Goal: Communication & Community: Answer question/provide support

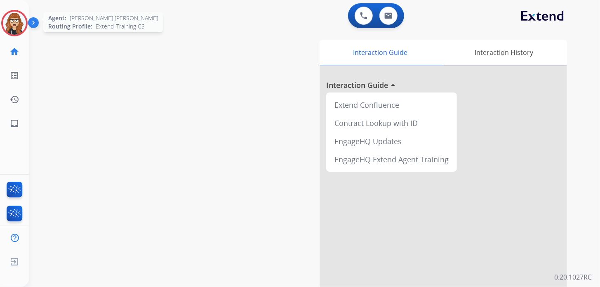
click at [14, 27] on img at bounding box center [14, 23] width 23 height 23
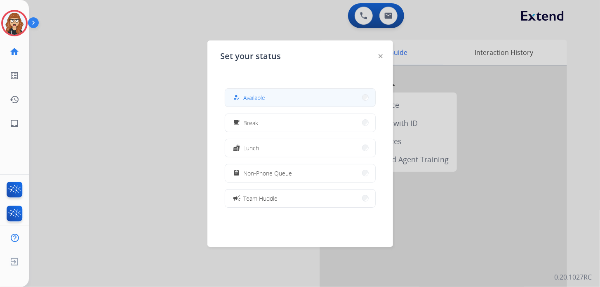
click at [316, 101] on button "how_to_reg Available" at bounding box center [300, 98] width 150 height 18
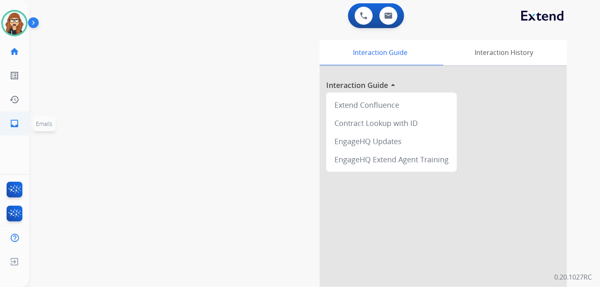
click at [9, 126] on mat-icon "inbox" at bounding box center [14, 123] width 10 height 10
select select "**********"
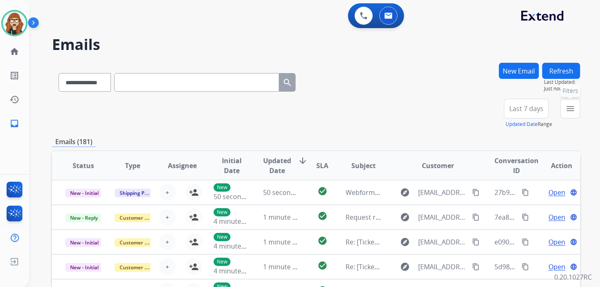
click at [574, 107] on mat-icon "menu" at bounding box center [571, 109] width 10 height 10
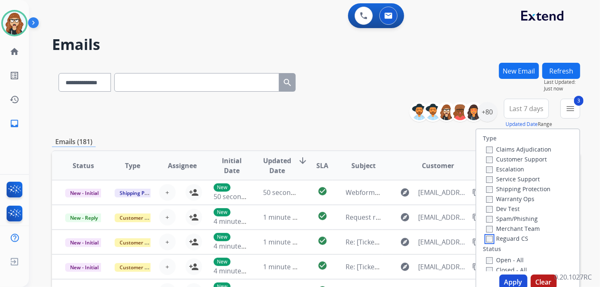
scroll to position [41, 0]
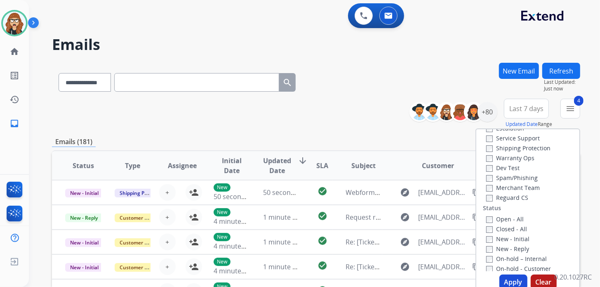
click at [512, 280] on button "Apply" at bounding box center [514, 281] width 28 height 15
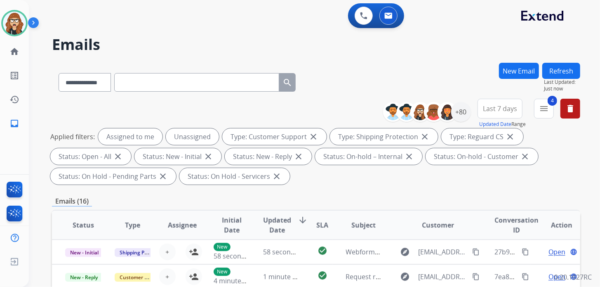
click at [513, 108] on span "Last 7 days" at bounding box center [500, 108] width 34 height 3
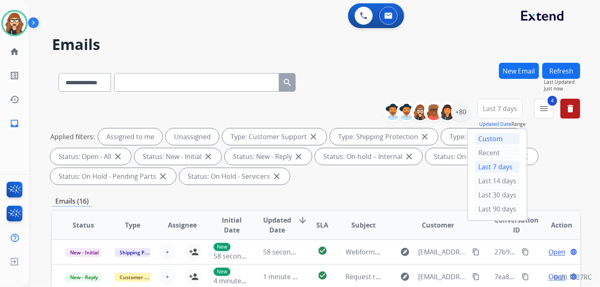
click at [502, 134] on div "Custom" at bounding box center [497, 138] width 45 height 12
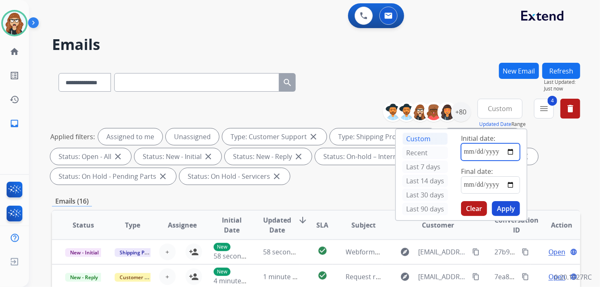
click at [510, 150] on input "date" at bounding box center [490, 151] width 59 height 17
click at [459, 78] on div "**********" at bounding box center [316, 81] width 529 height 36
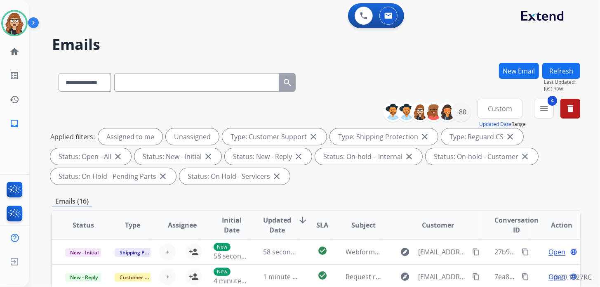
click at [514, 110] on button "Custom" at bounding box center [500, 109] width 45 height 20
click at [481, 143] on div "Custom" at bounding box center [497, 138] width 45 height 12
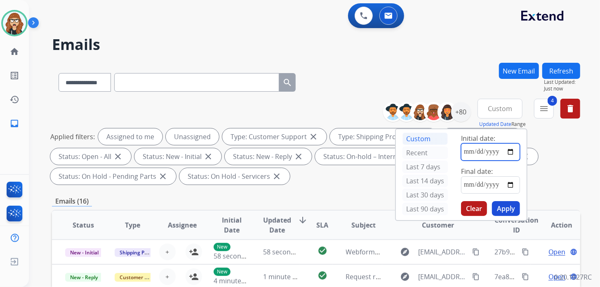
click at [461, 156] on input "date" at bounding box center [490, 151] width 59 height 17
type input "**********"
click at [510, 183] on input "date" at bounding box center [490, 184] width 59 height 17
type input "**********"
click at [509, 206] on button "Apply" at bounding box center [506, 208] width 28 height 15
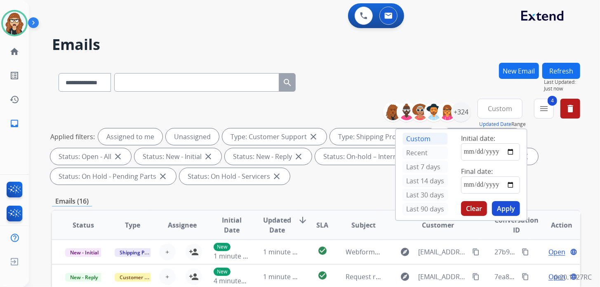
drag, startPoint x: 411, startPoint y: 76, endPoint x: 420, endPoint y: 79, distance: 10.0
click at [414, 75] on div "**********" at bounding box center [316, 81] width 529 height 36
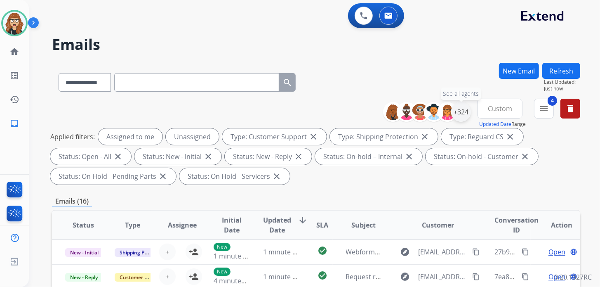
click at [462, 111] on div "+324" at bounding box center [461, 112] width 20 height 20
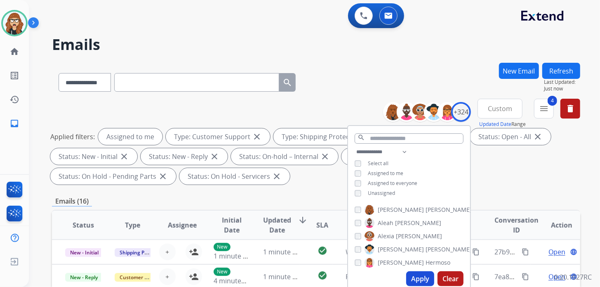
click at [415, 278] on button "Apply" at bounding box center [420, 278] width 28 height 15
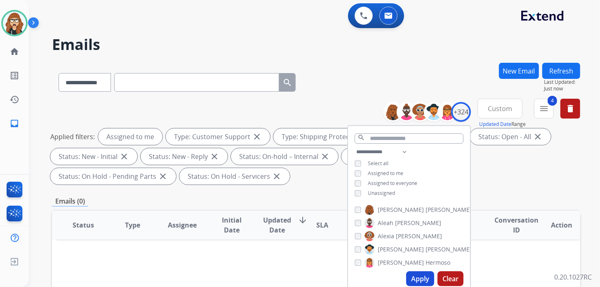
click at [370, 89] on div "**********" at bounding box center [316, 81] width 529 height 36
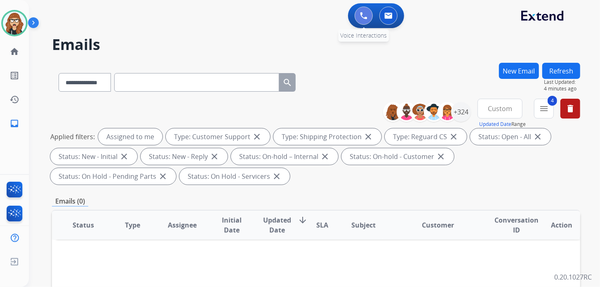
click at [368, 19] on button at bounding box center [364, 16] width 18 height 18
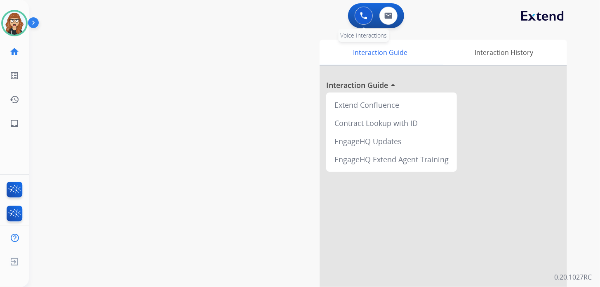
click at [369, 16] on button at bounding box center [364, 16] width 18 height 18
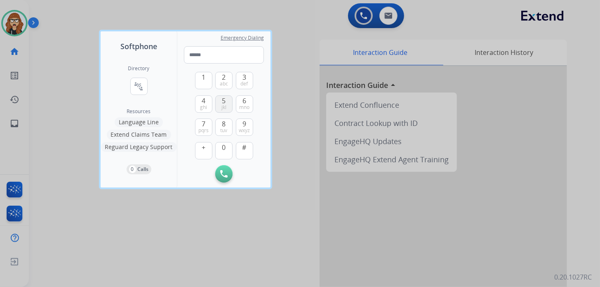
drag, startPoint x: 222, startPoint y: 126, endPoint x: 222, endPoint y: 108, distance: 18.2
click at [222, 126] on button "8 tuv" at bounding box center [223, 126] width 17 height 17
type input "*"
click at [225, 94] on div "1 2 abc 3 def 4 ghi 5 jkl 6 mno 7 pqrs 8 tuv 9 wxyz + 0 #" at bounding box center [224, 115] width 58 height 102
click at [251, 171] on button "Remove Number" at bounding box center [244, 173] width 17 height 17
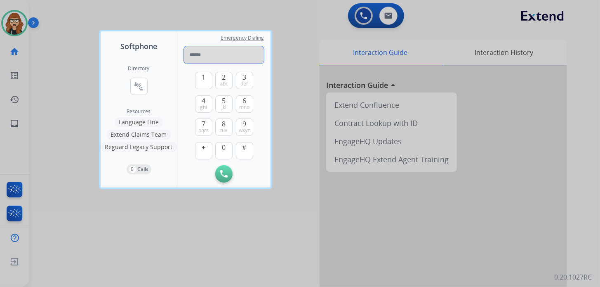
drag, startPoint x: 228, startPoint y: 57, endPoint x: 230, endPoint y: 68, distance: 10.9
click at [233, 56] on input "tel" at bounding box center [224, 54] width 80 height 17
type input "**********"
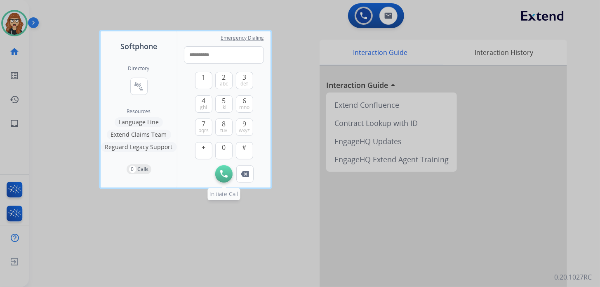
click at [222, 178] on button "Initiate Call" at bounding box center [223, 173] width 17 height 17
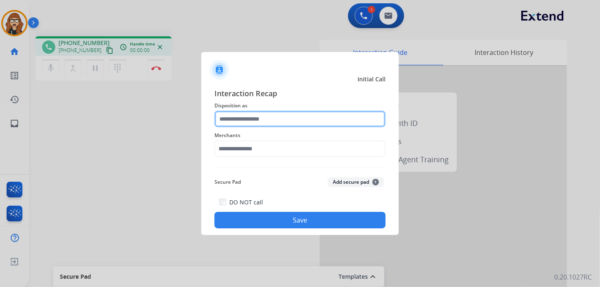
click at [265, 124] on input "text" at bounding box center [300, 119] width 171 height 17
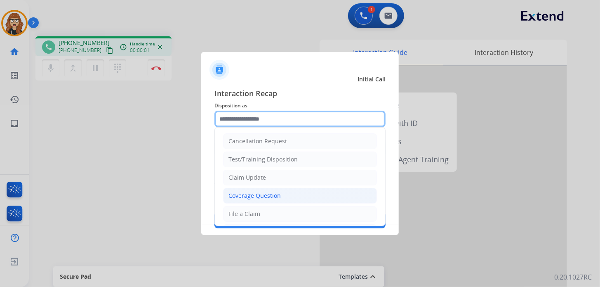
scroll to position [162, 0]
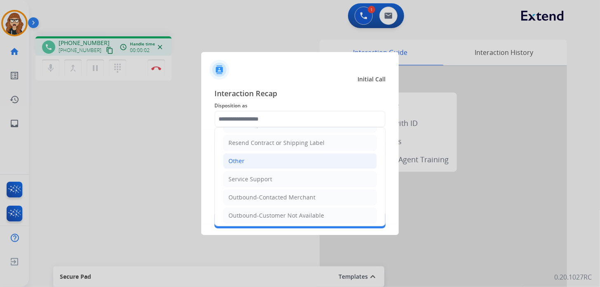
click at [245, 153] on li "Other" at bounding box center [300, 161] width 154 height 16
type input "*****"
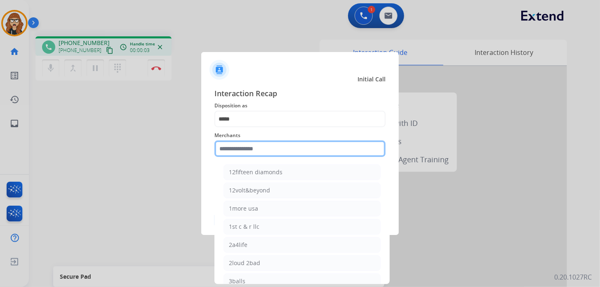
click at [246, 151] on input "text" at bounding box center [300, 148] width 171 height 17
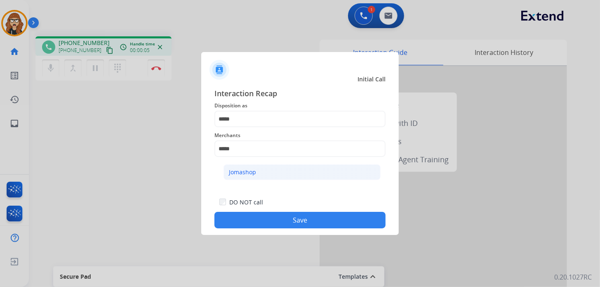
click at [248, 176] on li "Jomashop" at bounding box center [302, 172] width 157 height 16
type input "********"
click at [272, 222] on button "Save" at bounding box center [300, 220] width 171 height 17
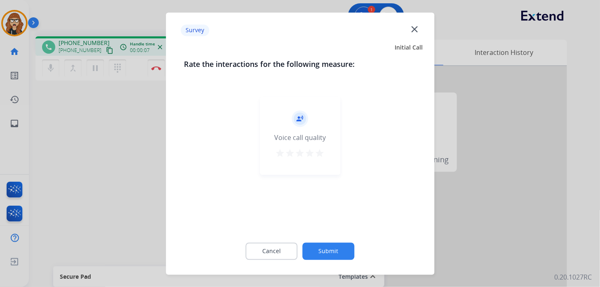
click at [415, 31] on mat-icon "close" at bounding box center [414, 29] width 11 height 11
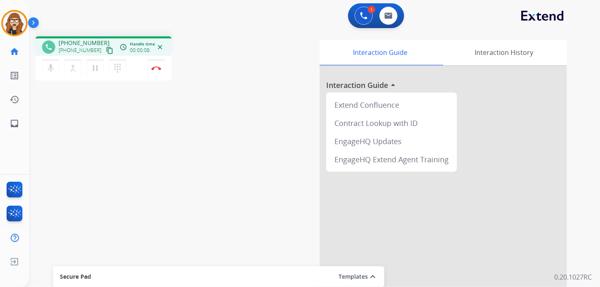
click at [106, 51] on mat-icon "content_copy" at bounding box center [109, 50] width 7 height 7
click at [13, 126] on mat-icon "inbox" at bounding box center [14, 123] width 10 height 10
select select "**********"
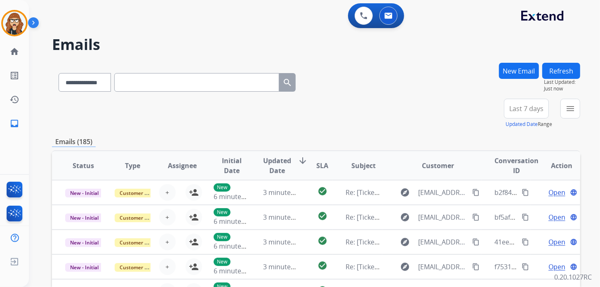
click at [530, 70] on button "New Email" at bounding box center [519, 71] width 40 height 16
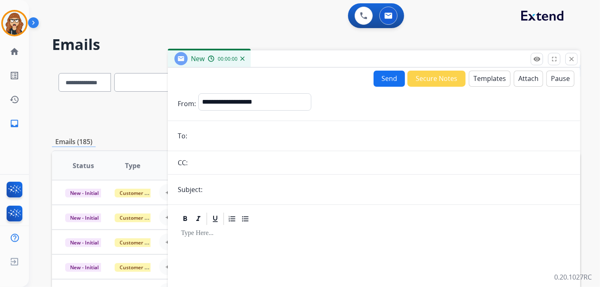
click at [312, 133] on input "email" at bounding box center [380, 136] width 381 height 17
paste input "**********"
type input "**********"
click at [272, 100] on select "**********" at bounding box center [254, 101] width 112 height 17
select select "**********"
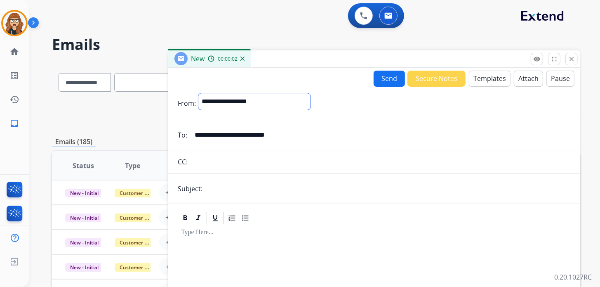
click at [198, 93] on select "**********" at bounding box center [254, 101] width 112 height 17
click at [491, 78] on button "Templates" at bounding box center [490, 79] width 42 height 16
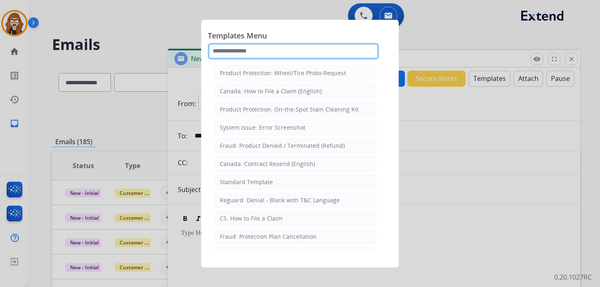
click at [274, 53] on input "text" at bounding box center [293, 51] width 171 height 17
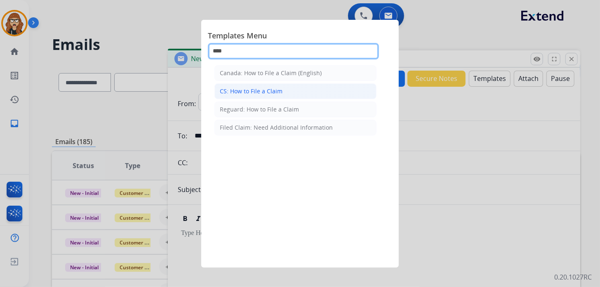
type input "****"
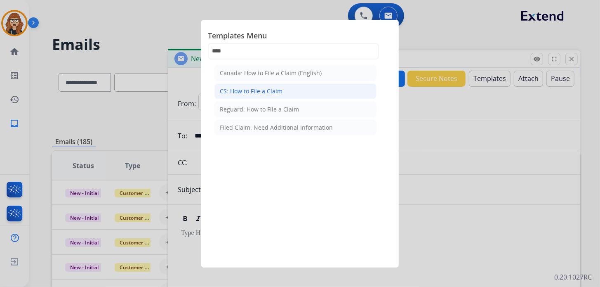
click at [269, 89] on div "CS: How to File a Claim" at bounding box center [251, 91] width 63 height 8
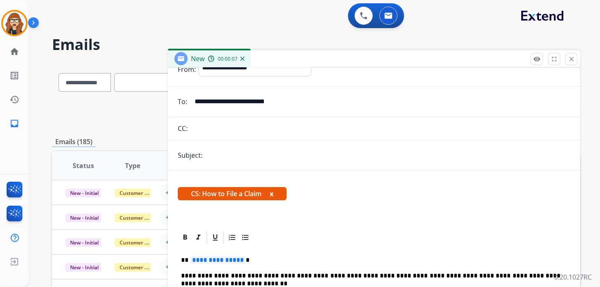
scroll to position [82, 0]
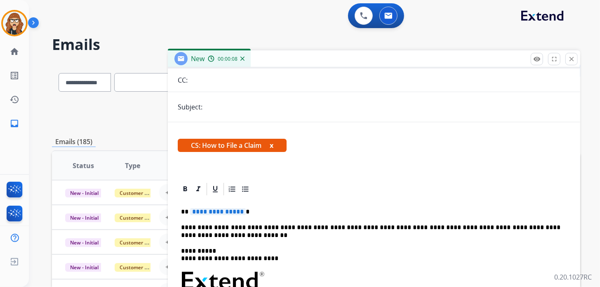
click at [284, 104] on input "text" at bounding box center [388, 107] width 366 height 17
type input "**********"
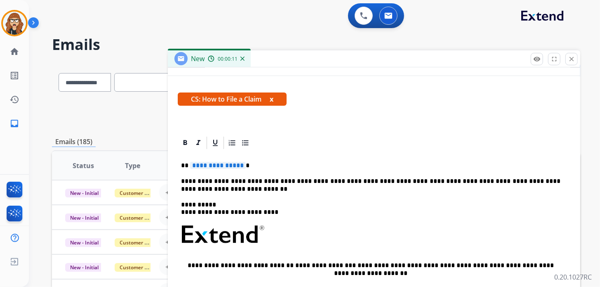
scroll to position [129, 0]
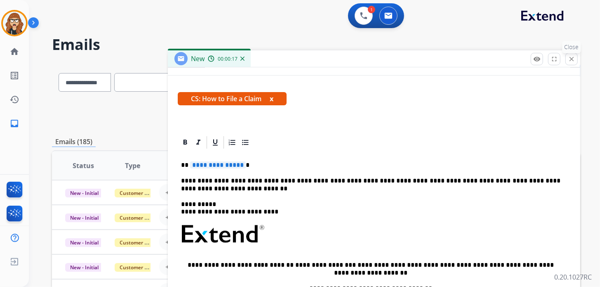
click at [574, 64] on button "close Close" at bounding box center [572, 59] width 12 height 12
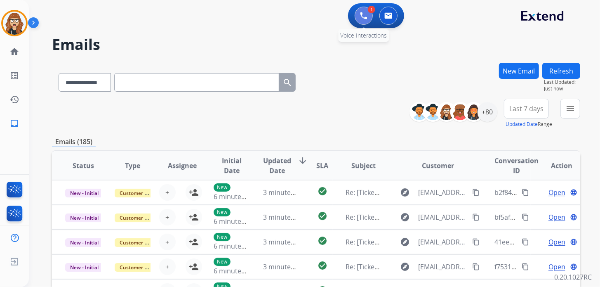
click at [362, 21] on button at bounding box center [364, 16] width 18 height 18
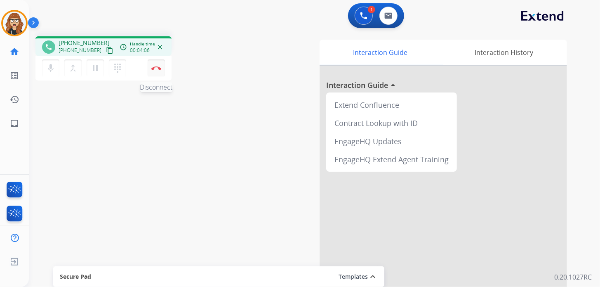
click at [156, 67] on img at bounding box center [156, 68] width 10 height 4
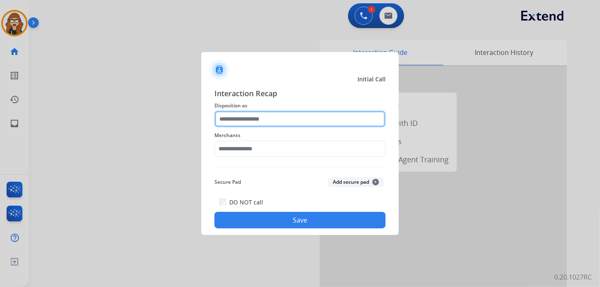
click at [282, 120] on input "text" at bounding box center [300, 119] width 171 height 17
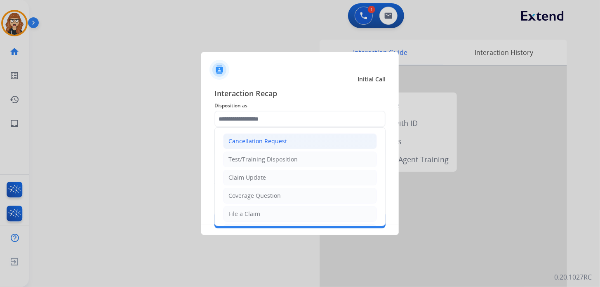
click at [279, 139] on div "Cancellation Request" at bounding box center [258, 141] width 59 height 8
type input "**********"
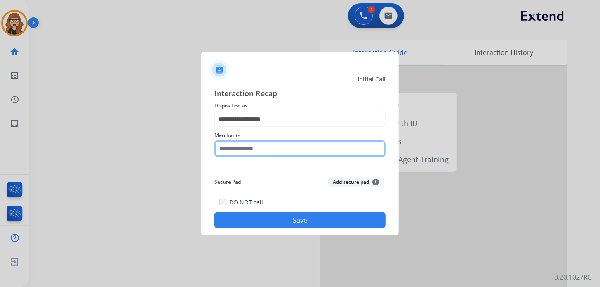
click at [265, 142] on input "text" at bounding box center [300, 148] width 171 height 17
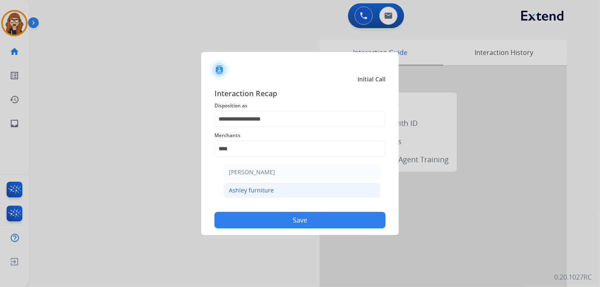
click at [269, 189] on div "Ashley furniture" at bounding box center [251, 190] width 45 height 8
type input "**********"
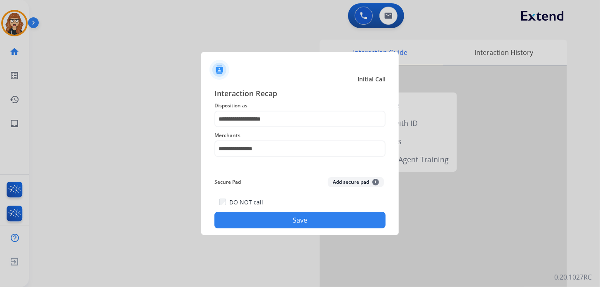
click at [285, 220] on button "Save" at bounding box center [300, 220] width 171 height 17
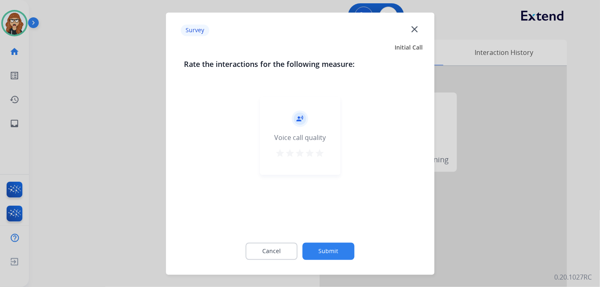
click at [484, 17] on div at bounding box center [300, 143] width 600 height 287
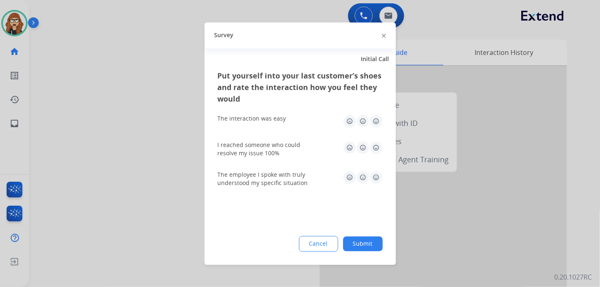
click at [380, 119] on img at bounding box center [376, 120] width 13 height 13
click at [375, 148] on img at bounding box center [376, 147] width 13 height 13
click at [375, 177] on img at bounding box center [376, 176] width 13 height 13
click at [376, 243] on button "Submit" at bounding box center [363, 243] width 40 height 15
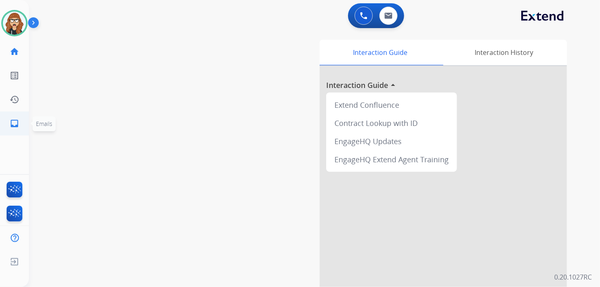
click at [19, 121] on link "inbox Emails" at bounding box center [14, 123] width 23 height 23
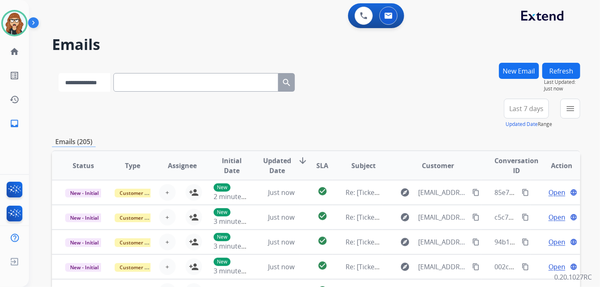
click at [110, 86] on select "**********" at bounding box center [85, 82] width 52 height 19
select select "**********"
click at [59, 73] on select "**********" at bounding box center [85, 82] width 52 height 19
click at [182, 80] on input "text" at bounding box center [196, 82] width 165 height 19
paste input "**********"
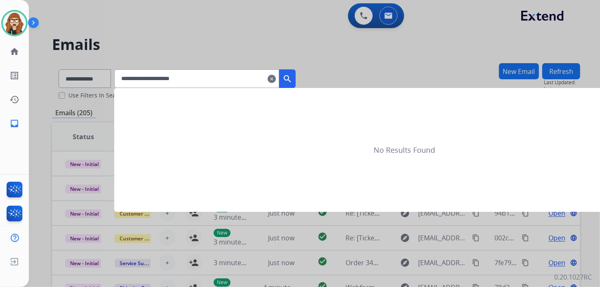
type input "**********"
click at [293, 79] on mat-icon "search" at bounding box center [288, 79] width 10 height 10
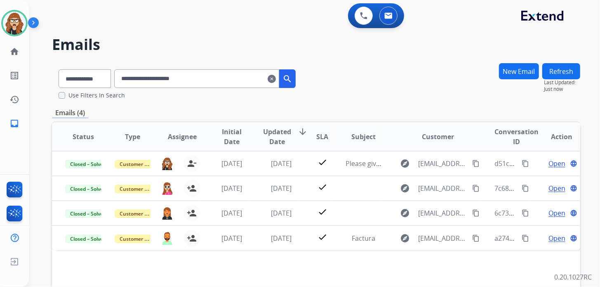
click at [487, 35] on div "**********" at bounding box center [305, 173] width 552 height 287
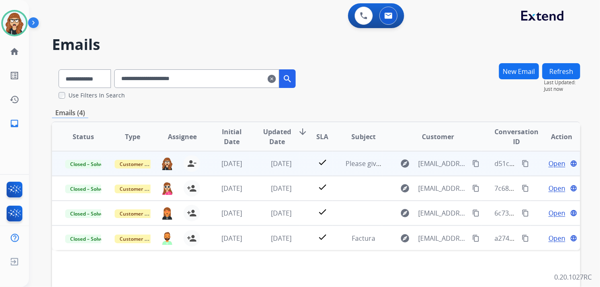
click at [551, 161] on span "Open" at bounding box center [557, 163] width 17 height 10
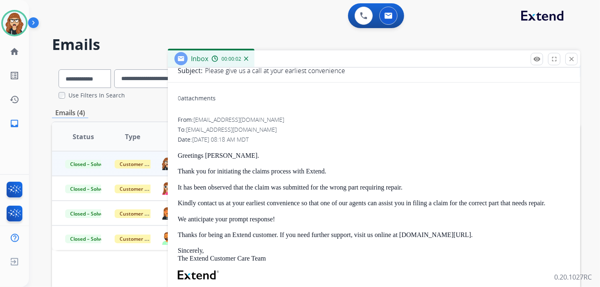
scroll to position [82, 0]
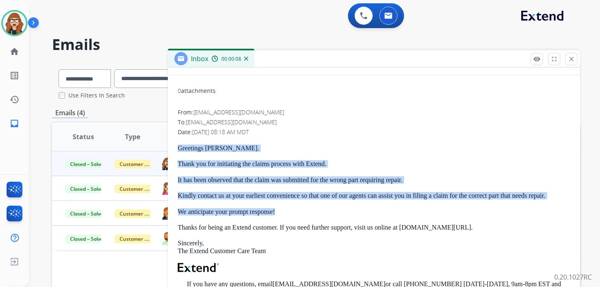
drag, startPoint x: 243, startPoint y: 210, endPoint x: 173, endPoint y: 142, distance: 97.5
click at [173, 142] on div "0 attachments From: [EMAIL_ADDRESS][DOMAIN_NAME] To: [EMAIL_ADDRESS][DOMAIN_NAM…" at bounding box center [374, 233] width 413 height 303
copy div "Greetings [PERSON_NAME]. Thank you for initiating the claims process with Exten…"
click at [570, 58] on mat-icon "close" at bounding box center [571, 58] width 7 height 7
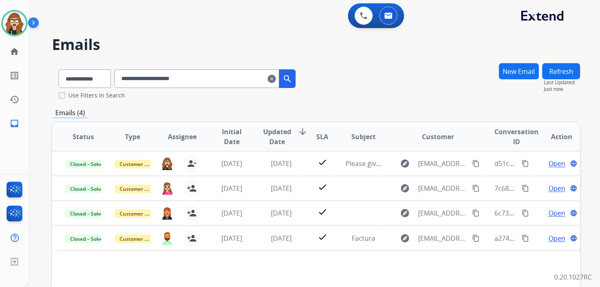
click at [516, 74] on button "New Email" at bounding box center [519, 71] width 40 height 16
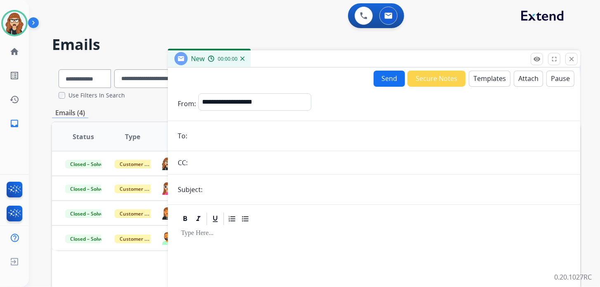
click at [230, 135] on input "email" at bounding box center [380, 136] width 381 height 17
paste input "**********"
type input "**********"
click at [246, 96] on select "**********" at bounding box center [254, 101] width 112 height 17
select select "**********"
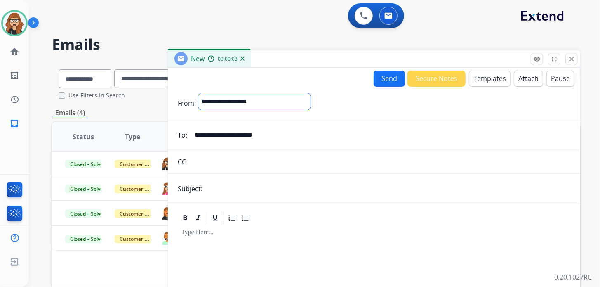
click at [198, 93] on select "**********" at bounding box center [254, 101] width 112 height 17
click at [485, 83] on button "Templates" at bounding box center [490, 79] width 42 height 16
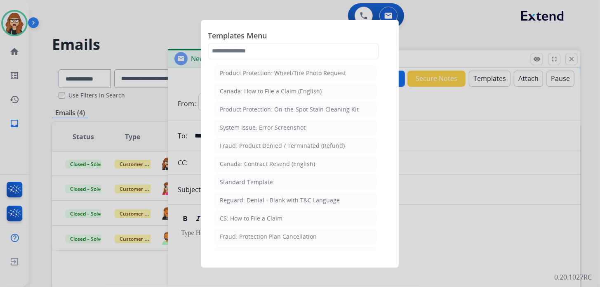
click at [245, 185] on li "Standard Template" at bounding box center [296, 182] width 162 height 16
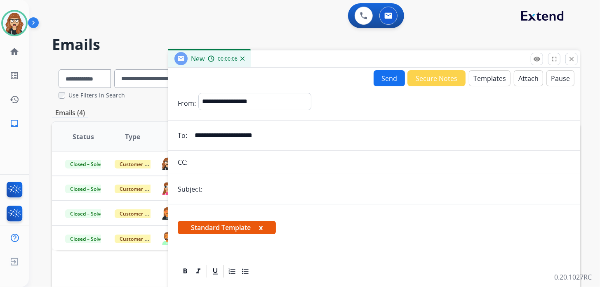
scroll to position [165, 0]
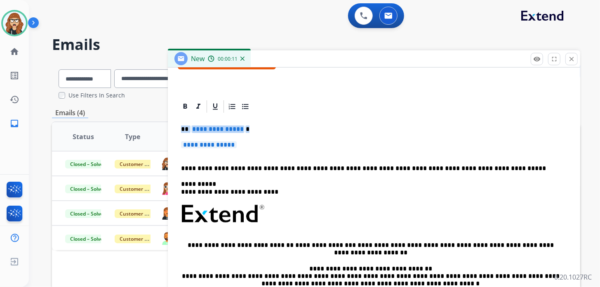
drag, startPoint x: 270, startPoint y: 146, endPoint x: 170, endPoint y: 128, distance: 101.5
click at [170, 128] on div "**********" at bounding box center [374, 225] width 413 height 252
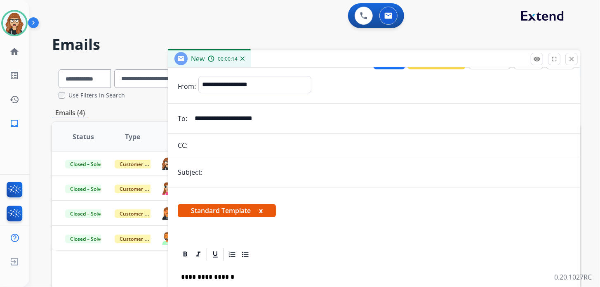
scroll to position [0, 0]
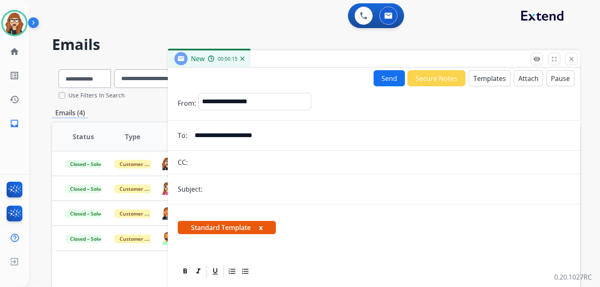
click at [231, 193] on input "text" at bounding box center [388, 189] width 366 height 17
type input "**********"
click at [384, 76] on button "Send" at bounding box center [389, 78] width 31 height 16
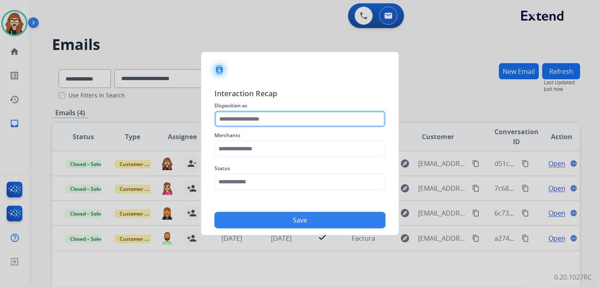
click at [302, 123] on input "text" at bounding box center [300, 119] width 171 height 17
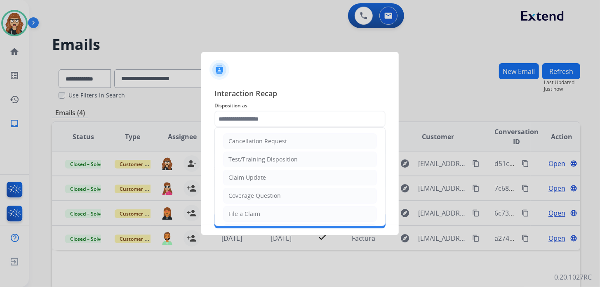
drag, startPoint x: 293, startPoint y: 182, endPoint x: 274, endPoint y: 158, distance: 30.2
click at [293, 182] on li "Claim Update" at bounding box center [300, 178] width 154 height 16
type input "**********"
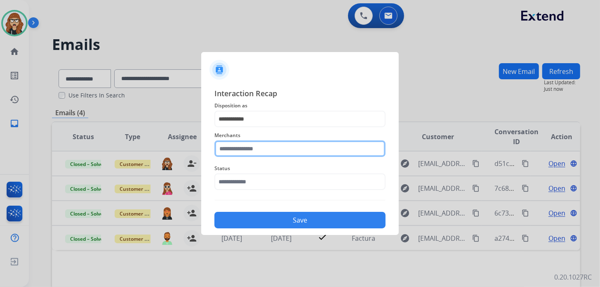
click at [272, 156] on input "text" at bounding box center [300, 148] width 171 height 17
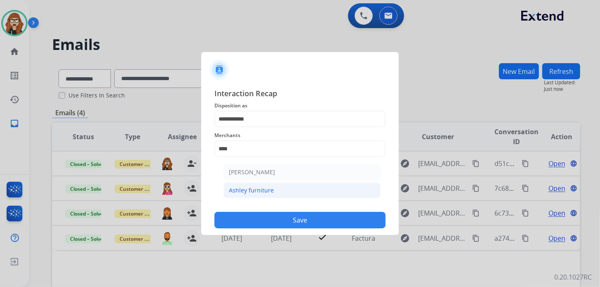
click at [268, 192] on div "Ashley furniture" at bounding box center [251, 190] width 45 height 8
type input "**********"
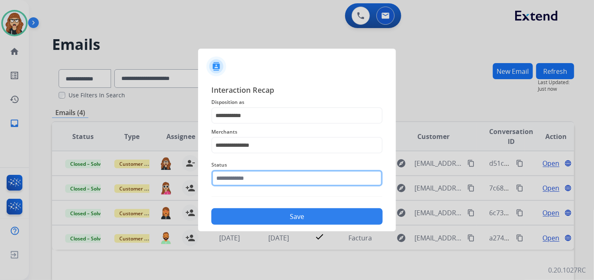
click at [268, 185] on input "text" at bounding box center [296, 178] width 171 height 17
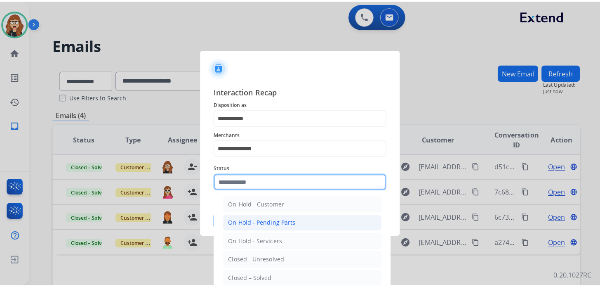
scroll to position [47, 0]
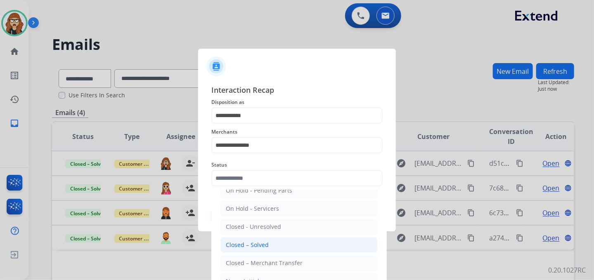
click at [259, 244] on div "Closed – Solved" at bounding box center [247, 245] width 43 height 8
type input "**********"
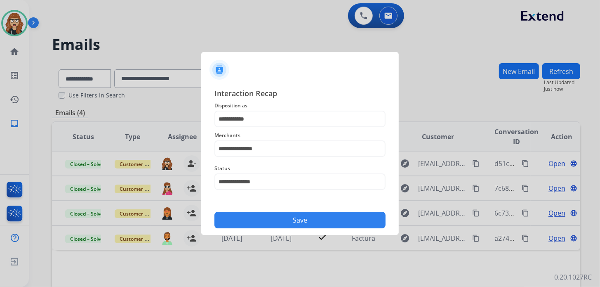
click at [260, 214] on button "Save" at bounding box center [300, 220] width 171 height 17
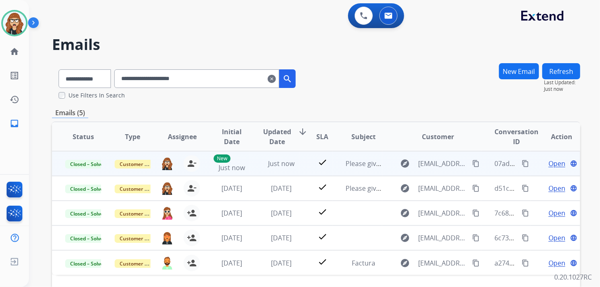
click at [522, 161] on mat-icon "content_copy" at bounding box center [525, 163] width 7 height 7
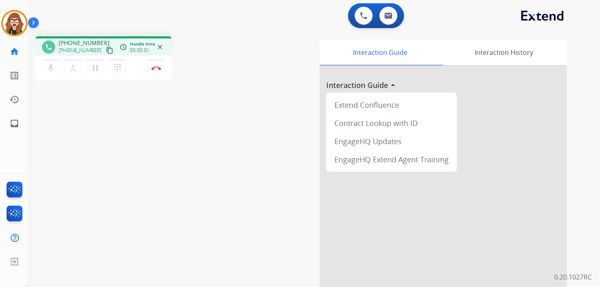
click at [106, 49] on mat-icon "content_copy" at bounding box center [109, 50] width 7 height 7
click at [15, 124] on mat-icon "inbox" at bounding box center [14, 123] width 10 height 10
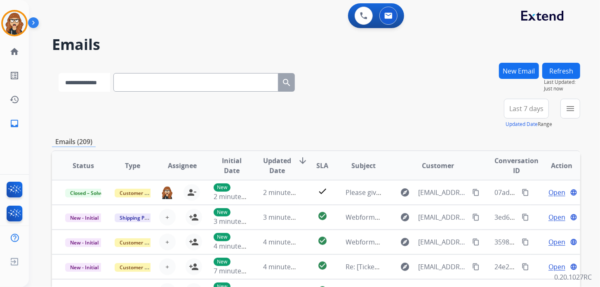
click at [96, 89] on select "**********" at bounding box center [85, 82] width 52 height 19
select select "**********"
click at [59, 73] on select "**********" at bounding box center [85, 82] width 52 height 19
click at [172, 86] on input "text" at bounding box center [196, 82] width 165 height 19
paste input "**********"
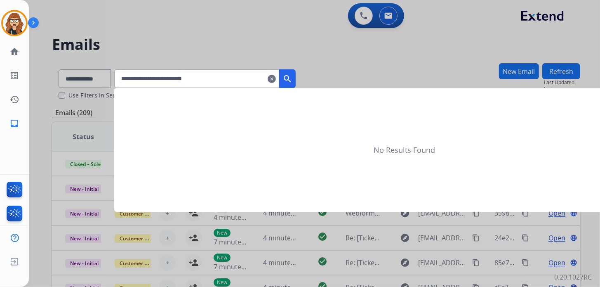
type input "**********"
click at [293, 80] on mat-icon "search" at bounding box center [288, 79] width 10 height 10
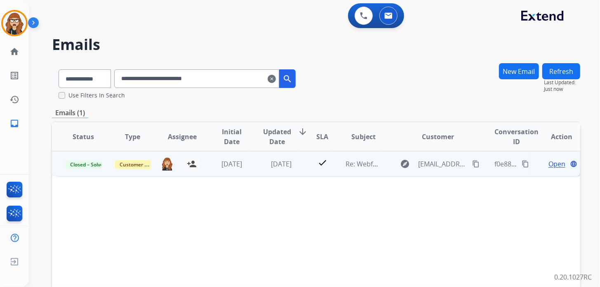
click at [555, 164] on span "Open" at bounding box center [557, 164] width 17 height 10
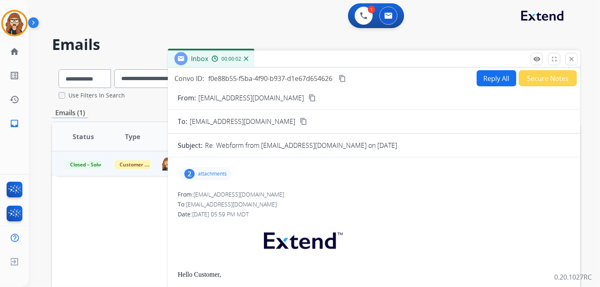
click at [203, 171] on p "attachments" at bounding box center [212, 173] width 29 height 7
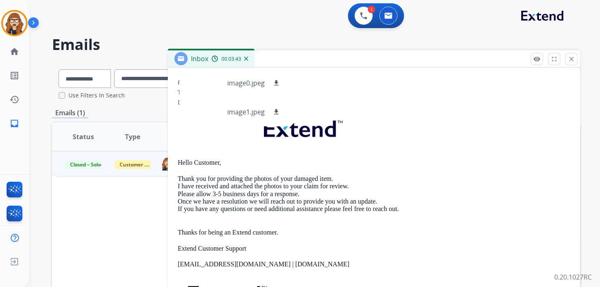
scroll to position [124, 0]
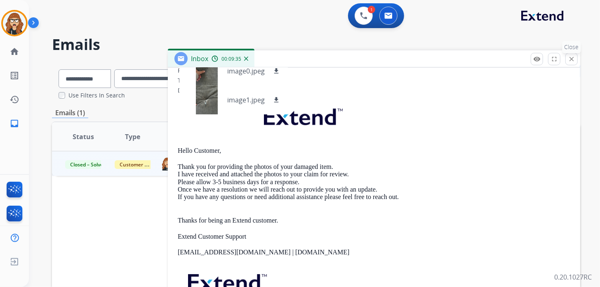
click at [575, 60] on mat-icon "close" at bounding box center [571, 58] width 7 height 7
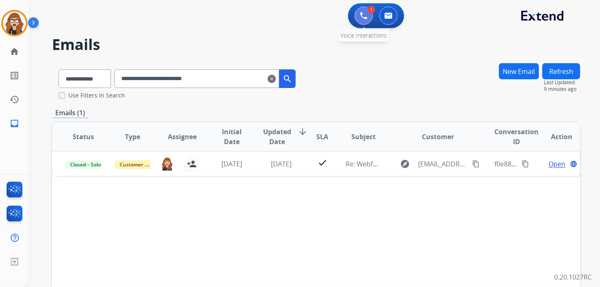
click at [364, 14] on img at bounding box center [363, 15] width 7 height 7
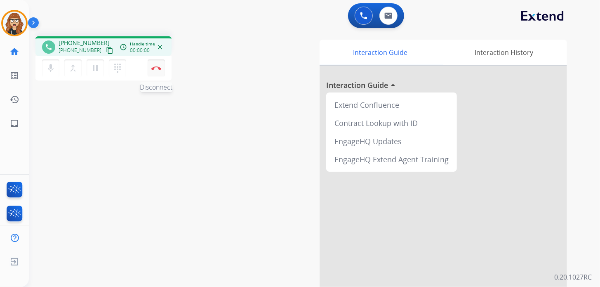
click at [161, 63] on button "Disconnect" at bounding box center [156, 67] width 17 height 17
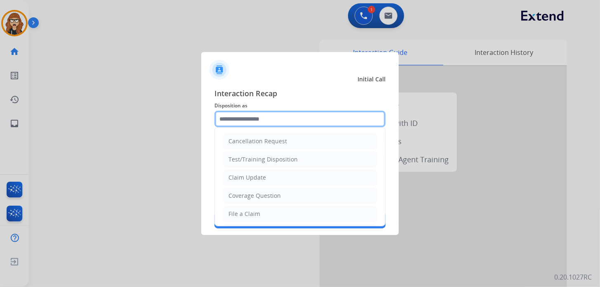
click at [249, 116] on input "text" at bounding box center [300, 119] width 171 height 17
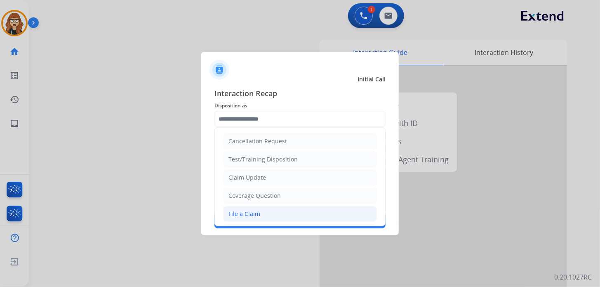
click at [271, 214] on li "File a Claim" at bounding box center [300, 214] width 154 height 16
type input "**********"
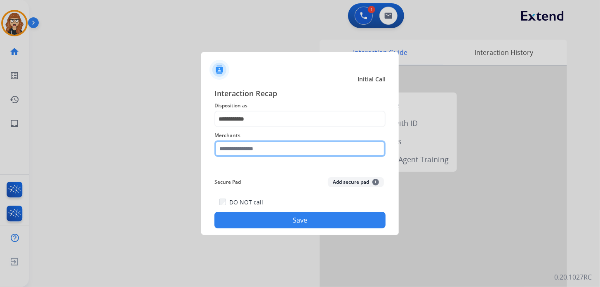
click at [279, 142] on input "text" at bounding box center [300, 148] width 171 height 17
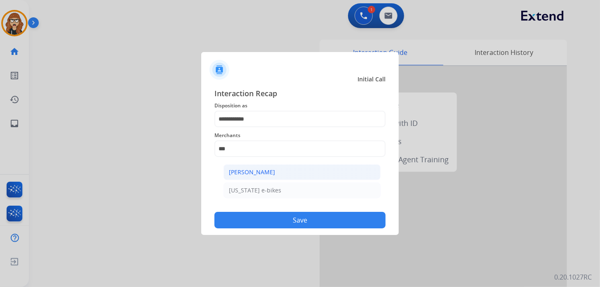
click at [272, 172] on div "[PERSON_NAME]" at bounding box center [252, 172] width 46 height 8
type input "**********"
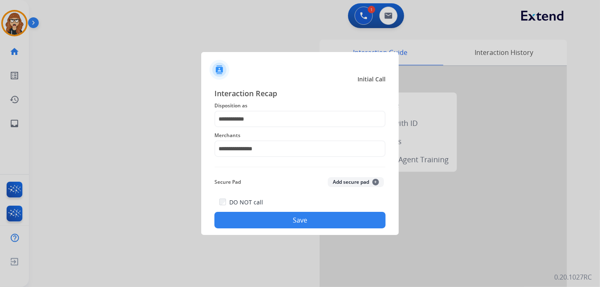
click at [276, 221] on button "Save" at bounding box center [300, 220] width 171 height 17
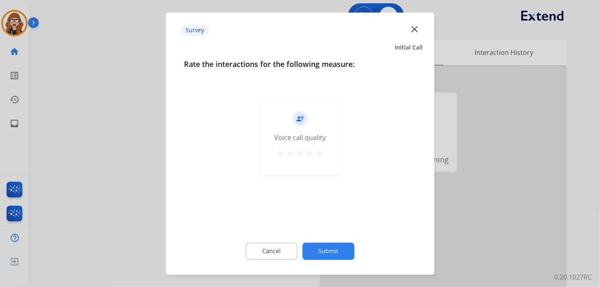
click at [324, 151] on mat-icon "star" at bounding box center [320, 153] width 10 height 10
click at [339, 253] on button "Submit" at bounding box center [329, 250] width 52 height 17
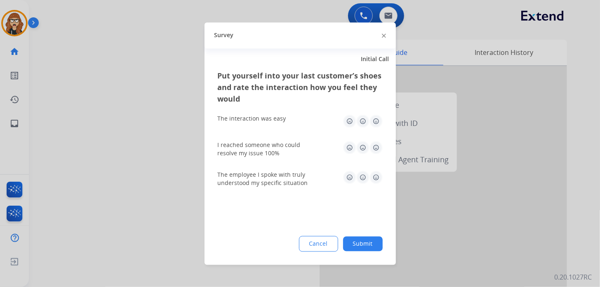
click at [383, 38] on div at bounding box center [384, 36] width 4 height 10
click at [383, 35] on img at bounding box center [384, 36] width 4 height 4
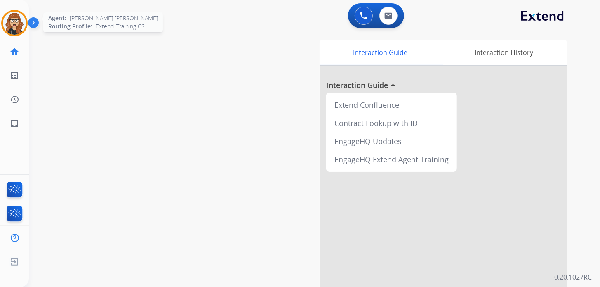
click at [12, 27] on img at bounding box center [14, 23] width 23 height 23
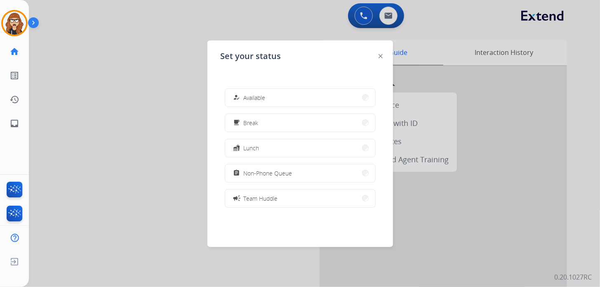
click at [259, 98] on span "Available" at bounding box center [255, 97] width 22 height 9
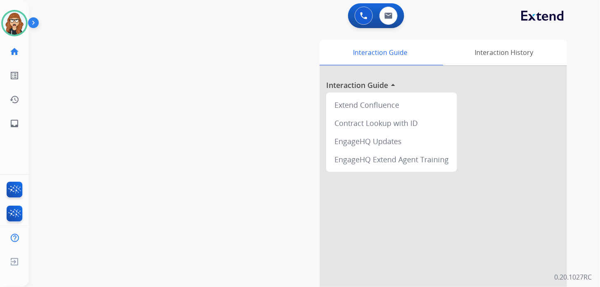
drag, startPoint x: 106, startPoint y: 135, endPoint x: 104, endPoint y: 35, distance: 99.1
click at [106, 135] on div "swap_horiz Break voice bridge close_fullscreen Connect 3-Way Call merge_type Se…" at bounding box center [305, 202] width 552 height 344
click at [11, 125] on mat-icon "inbox" at bounding box center [14, 123] width 10 height 10
select select "**********"
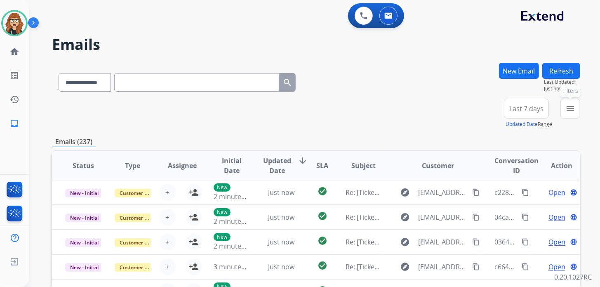
click at [565, 109] on button "menu Filters" at bounding box center [571, 109] width 20 height 20
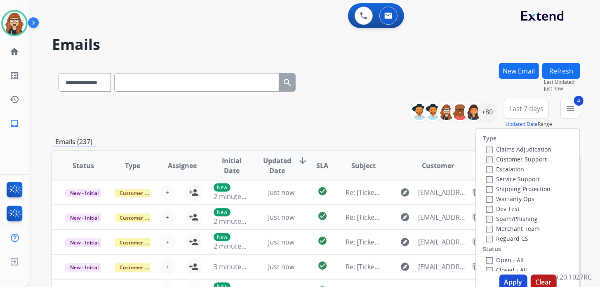
click at [508, 279] on button "Apply" at bounding box center [514, 281] width 28 height 15
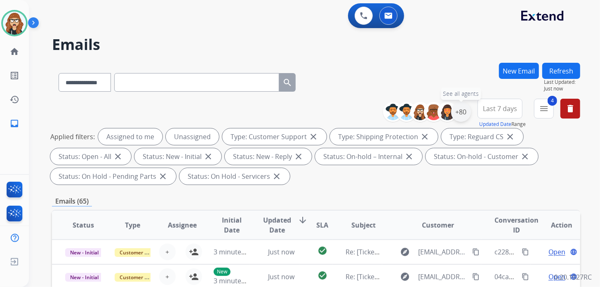
click at [463, 111] on div "+80" at bounding box center [461, 112] width 20 height 20
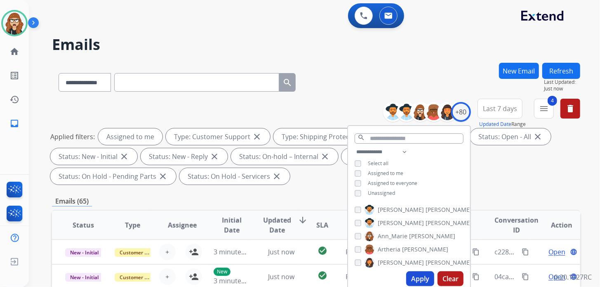
click at [420, 279] on button "Apply" at bounding box center [420, 278] width 28 height 15
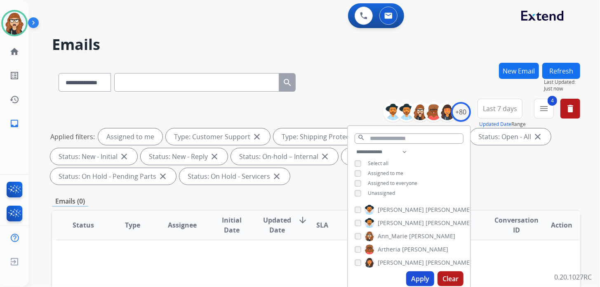
click at [363, 79] on div "**********" at bounding box center [316, 81] width 529 height 36
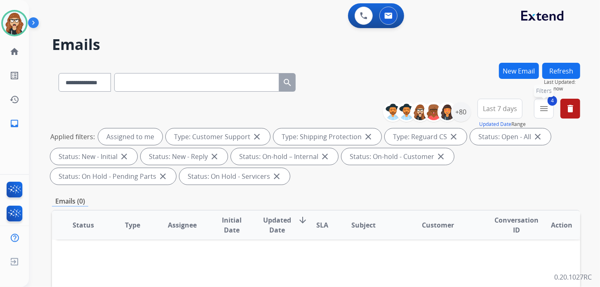
click at [547, 111] on mat-icon "menu" at bounding box center [544, 109] width 10 height 10
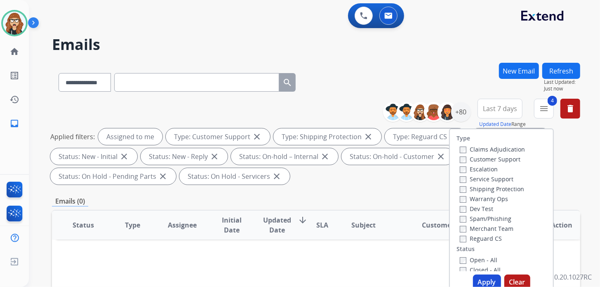
drag, startPoint x: 438, startPoint y: 45, endPoint x: 444, endPoint y: 47, distance: 6.4
click at [439, 45] on h2 "Emails" at bounding box center [316, 44] width 529 height 17
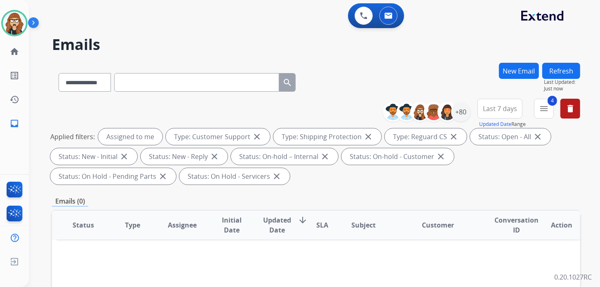
click at [500, 110] on span "Last 7 days" at bounding box center [500, 108] width 34 height 3
click at [551, 111] on button "4 menu Filters" at bounding box center [544, 109] width 20 height 20
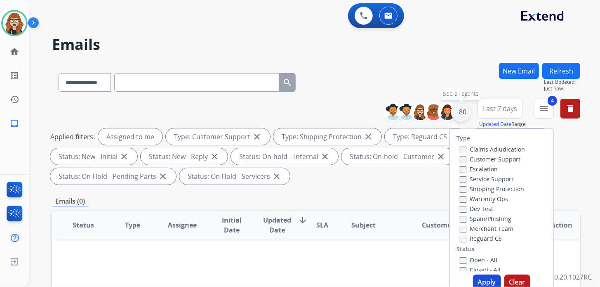
click at [462, 113] on div "+80" at bounding box center [461, 112] width 20 height 20
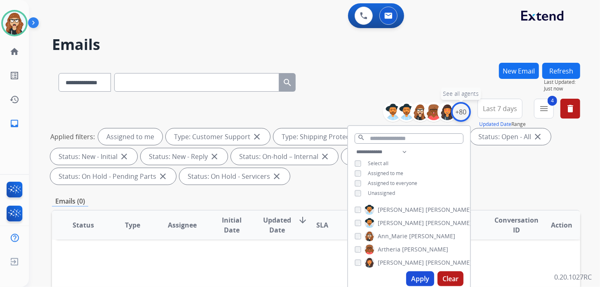
click at [462, 113] on div "+80" at bounding box center [461, 112] width 20 height 20
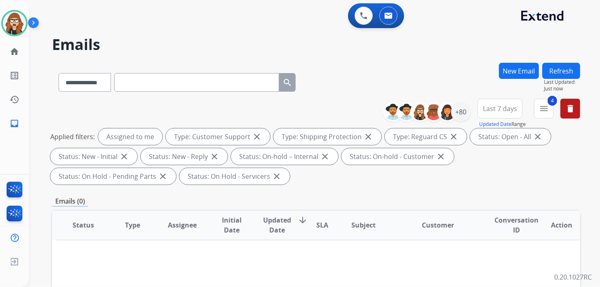
click at [502, 112] on button "Last 7 days" at bounding box center [500, 109] width 45 height 20
click at [538, 113] on button "4 menu Filters" at bounding box center [544, 109] width 20 height 20
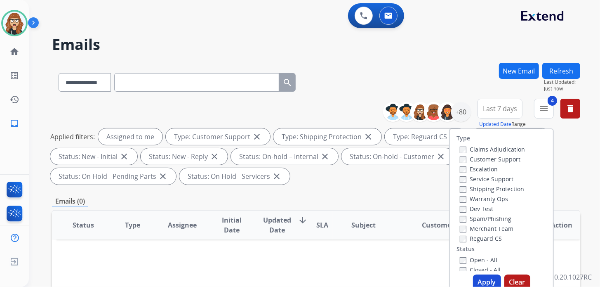
click at [473, 277] on button "Apply" at bounding box center [487, 281] width 28 height 15
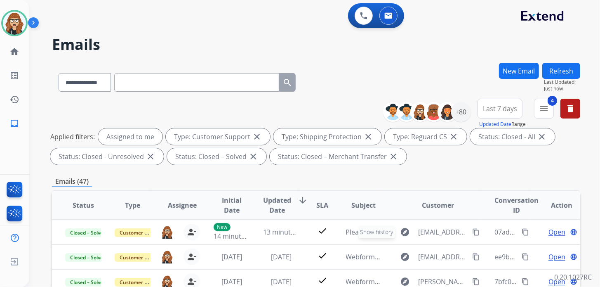
scroll to position [0, 0]
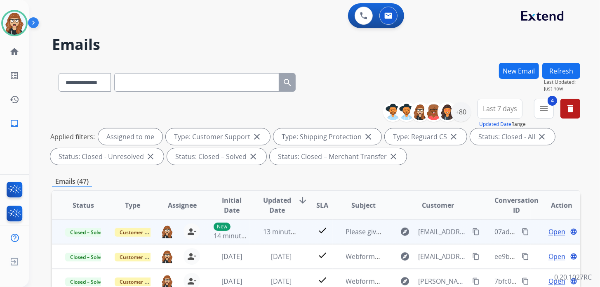
click at [555, 228] on span "Open" at bounding box center [557, 232] width 17 height 10
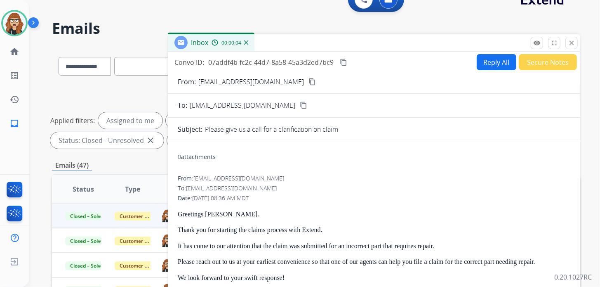
scroll to position [0, 0]
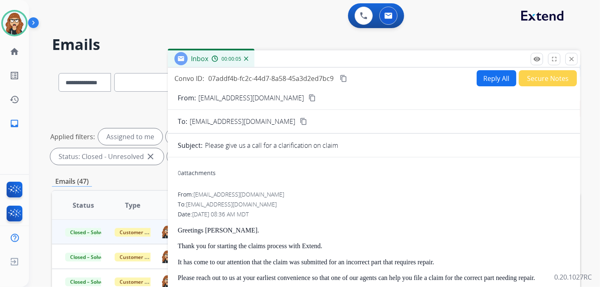
click at [345, 79] on mat-icon "content_copy" at bounding box center [343, 78] width 7 height 7
click at [572, 59] on mat-icon "close" at bounding box center [571, 58] width 7 height 7
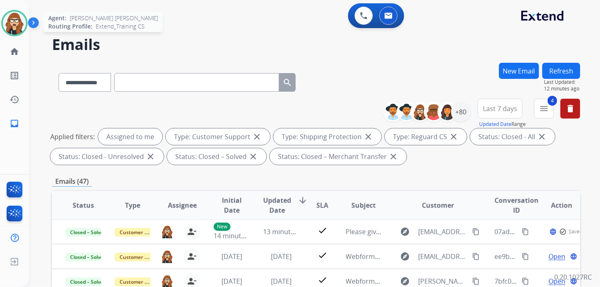
click at [15, 21] on img at bounding box center [14, 23] width 23 height 23
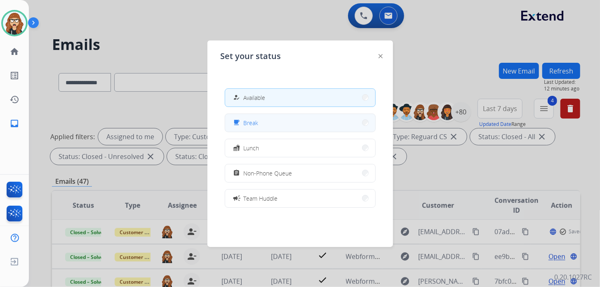
click at [246, 121] on span "Break" at bounding box center [251, 122] width 15 height 9
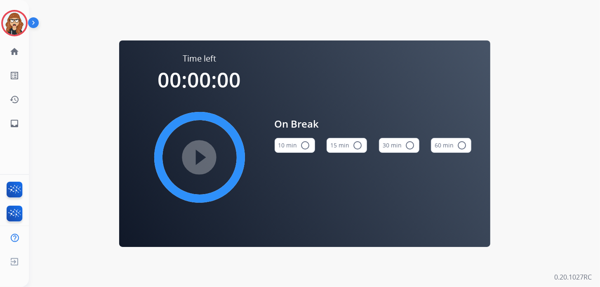
click at [286, 142] on button "10 min radio_button_unchecked" at bounding box center [295, 145] width 40 height 15
click at [205, 156] on mat-icon "play_circle_filled" at bounding box center [200, 157] width 10 height 10
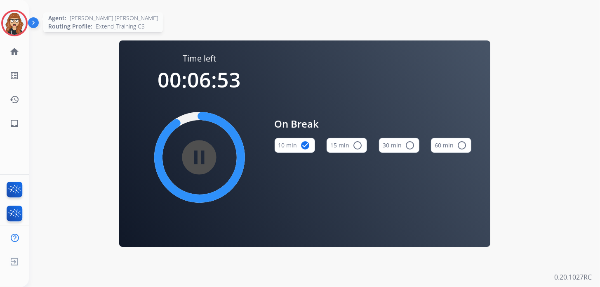
click at [13, 24] on img at bounding box center [14, 23] width 23 height 23
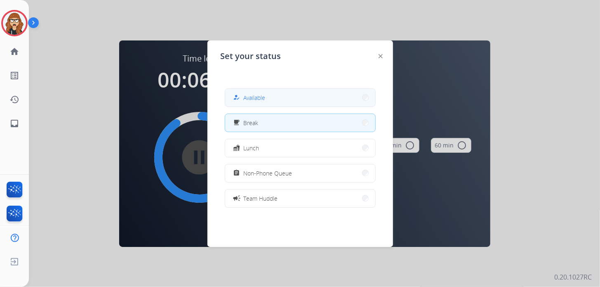
click at [285, 99] on button "how_to_reg Available" at bounding box center [300, 98] width 150 height 18
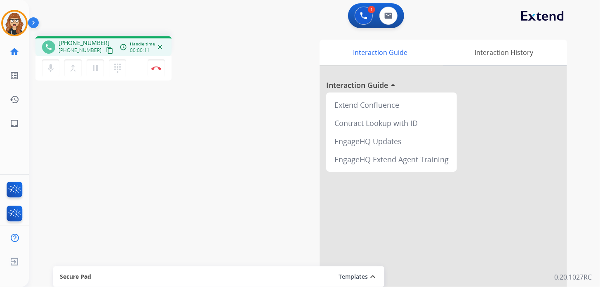
click at [106, 51] on mat-icon "content_copy" at bounding box center [109, 50] width 7 height 7
click at [156, 69] on img at bounding box center [156, 68] width 10 height 4
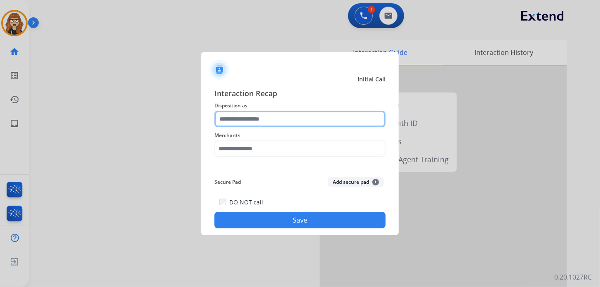
click at [245, 111] on input "text" at bounding box center [300, 119] width 171 height 17
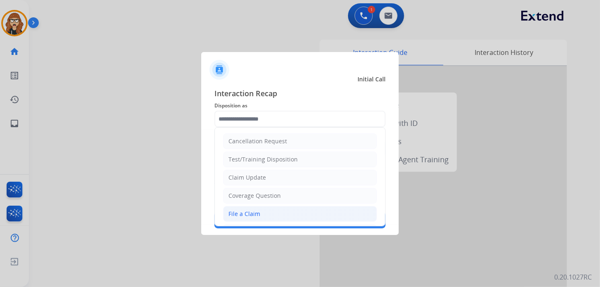
click at [264, 219] on li "File a Claim" at bounding box center [300, 214] width 154 height 16
type input "**********"
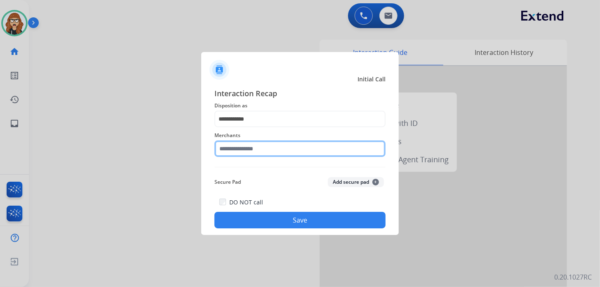
click at [266, 148] on input "text" at bounding box center [300, 148] width 171 height 17
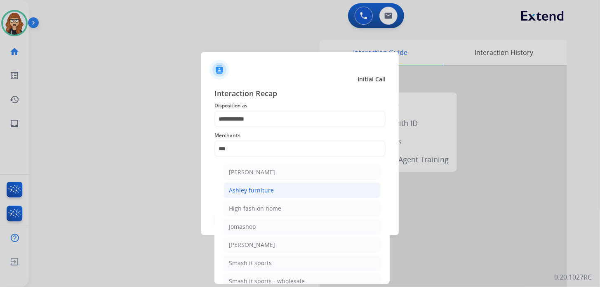
click at [269, 193] on div "Ashley furniture" at bounding box center [251, 190] width 45 height 8
type input "**********"
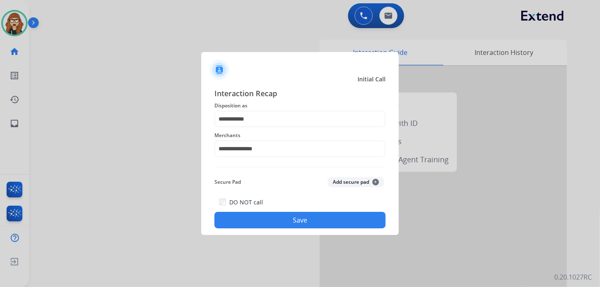
click at [284, 224] on button "Save" at bounding box center [300, 220] width 171 height 17
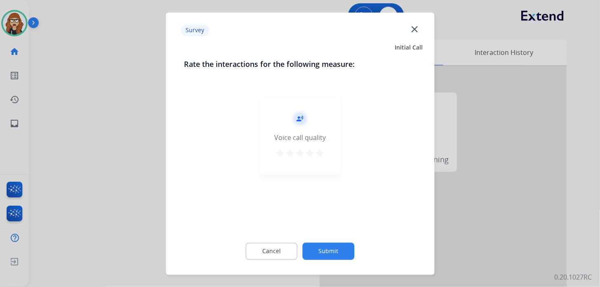
click at [321, 155] on mat-icon "star" at bounding box center [320, 153] width 10 height 10
click at [334, 247] on button "Submit" at bounding box center [329, 250] width 52 height 17
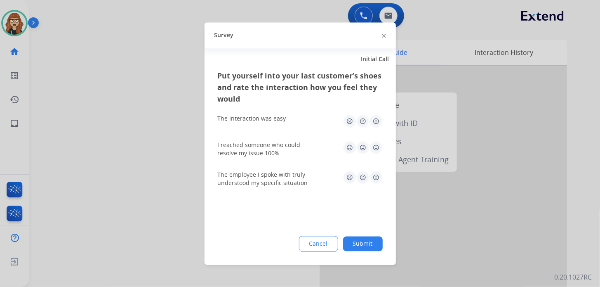
click at [372, 121] on img at bounding box center [376, 120] width 13 height 13
click at [377, 148] on img at bounding box center [376, 147] width 13 height 13
click at [380, 173] on img at bounding box center [376, 176] width 13 height 13
click at [361, 245] on button "Submit" at bounding box center [363, 243] width 40 height 15
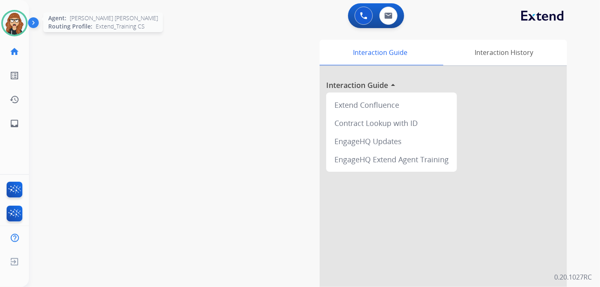
click at [14, 28] on img at bounding box center [14, 23] width 23 height 23
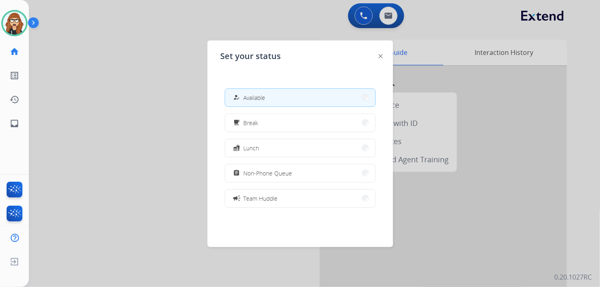
drag, startPoint x: 84, startPoint y: 111, endPoint x: 83, endPoint y: 106, distance: 4.8
click at [85, 111] on div at bounding box center [300, 143] width 600 height 287
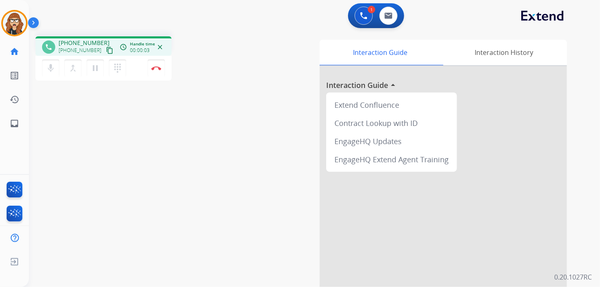
click at [106, 47] on mat-icon "content_copy" at bounding box center [109, 50] width 7 height 7
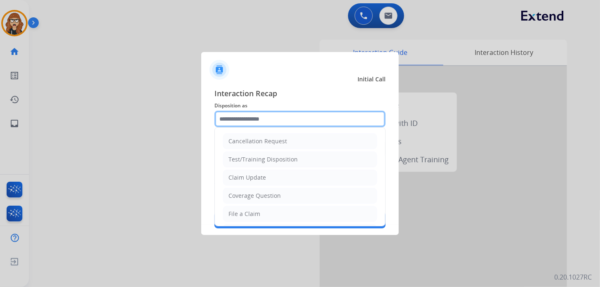
click at [286, 118] on input "text" at bounding box center [300, 119] width 171 height 17
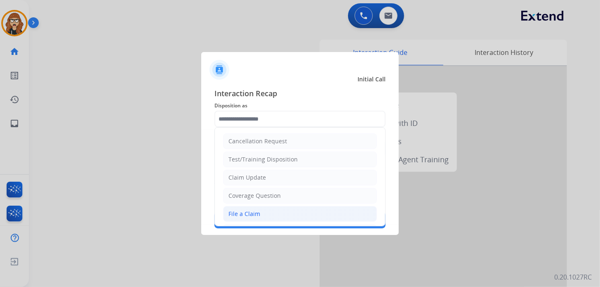
click at [259, 218] on li "File a Claim" at bounding box center [300, 214] width 154 height 16
type input "**********"
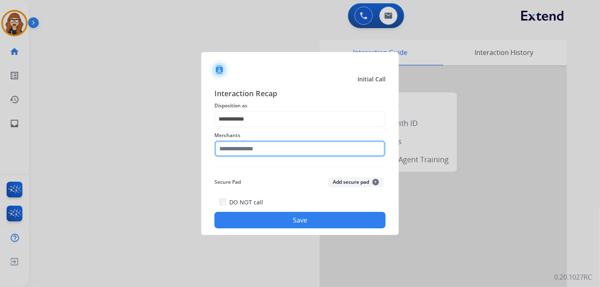
click at [239, 146] on input "text" at bounding box center [300, 148] width 171 height 17
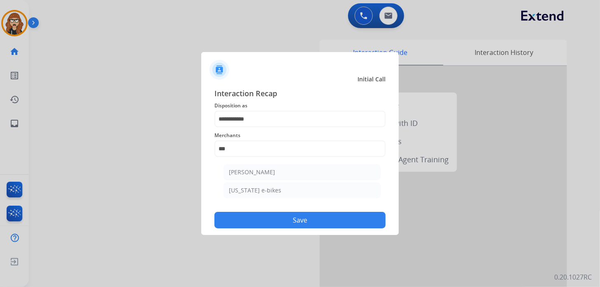
drag, startPoint x: 254, startPoint y: 175, endPoint x: 255, endPoint y: 180, distance: 5.0
click at [255, 175] on div "[PERSON_NAME]" at bounding box center [252, 172] width 46 height 8
type input "**********"
click at [264, 225] on button "Save" at bounding box center [300, 220] width 171 height 17
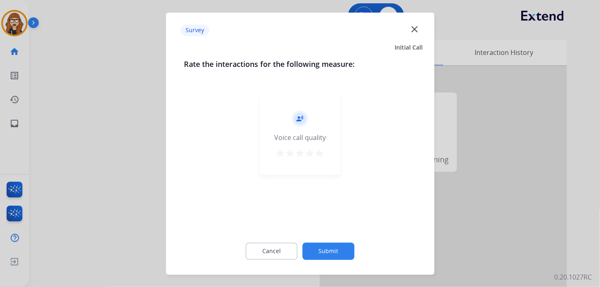
click at [322, 156] on mat-icon "star" at bounding box center [320, 153] width 10 height 10
click at [323, 249] on button "Submit" at bounding box center [329, 250] width 52 height 17
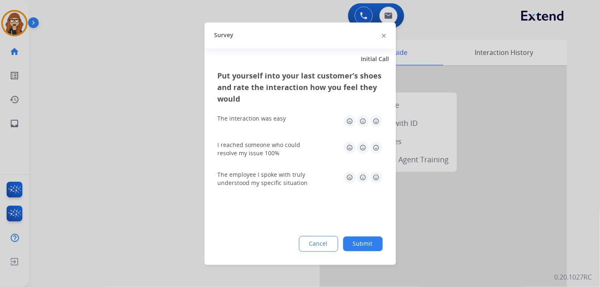
click at [376, 120] on img at bounding box center [376, 120] width 13 height 13
drag, startPoint x: 376, startPoint y: 153, endPoint x: 375, endPoint y: 149, distance: 4.6
click at [376, 154] on img at bounding box center [376, 147] width 13 height 13
drag, startPoint x: 374, startPoint y: 173, endPoint x: 375, endPoint y: 181, distance: 7.9
click at [375, 173] on img at bounding box center [376, 176] width 13 height 13
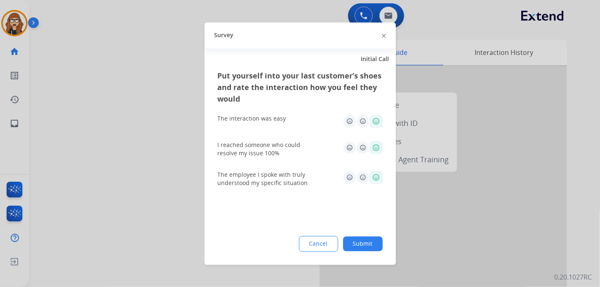
click at [366, 244] on button "Submit" at bounding box center [363, 243] width 40 height 15
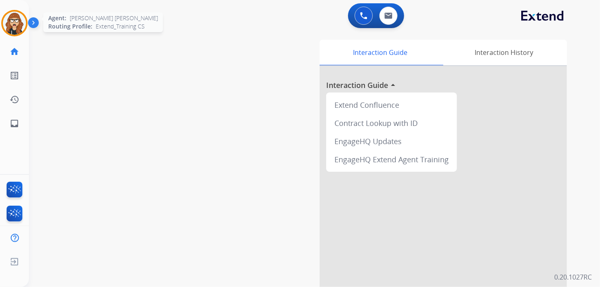
click at [4, 25] on img at bounding box center [14, 23] width 23 height 23
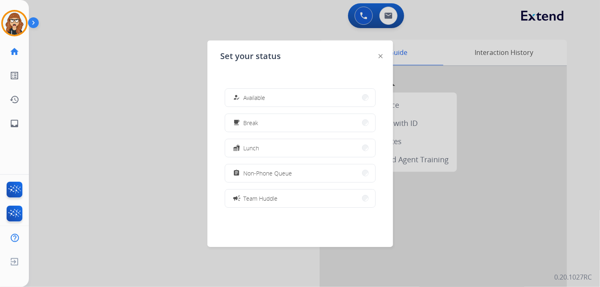
click at [245, 94] on div "how_to_reg Available" at bounding box center [249, 97] width 34 height 10
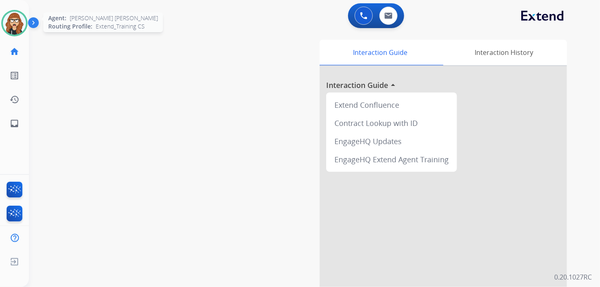
click at [17, 28] on img at bounding box center [14, 23] width 23 height 23
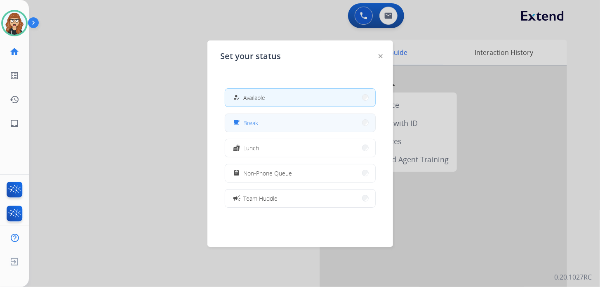
click at [283, 122] on button "free_breakfast Break" at bounding box center [300, 123] width 150 height 18
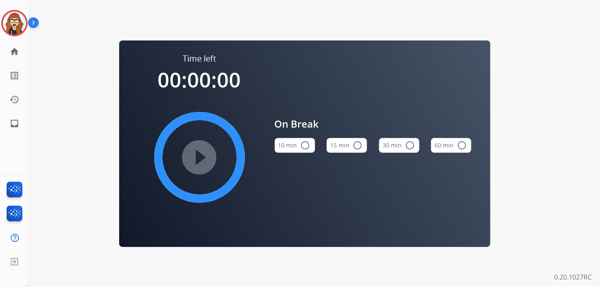
click at [292, 149] on button "10 min radio_button_unchecked" at bounding box center [295, 145] width 40 height 15
click at [205, 155] on mat-icon "play_circle_filled" at bounding box center [200, 157] width 10 height 10
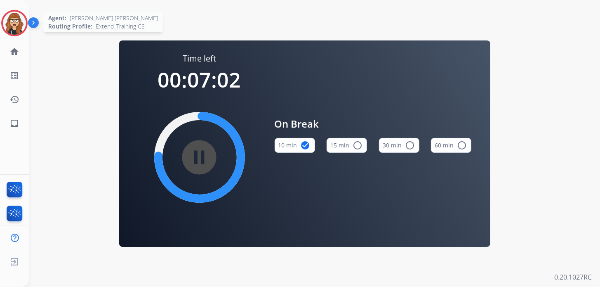
click at [20, 19] on img at bounding box center [14, 23] width 23 height 23
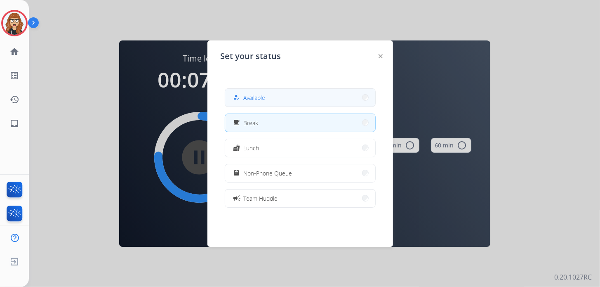
click at [269, 92] on button "how_to_reg Available" at bounding box center [300, 98] width 150 height 18
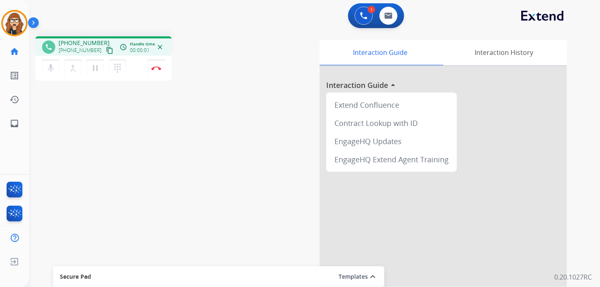
drag, startPoint x: 65, startPoint y: 176, endPoint x: 97, endPoint y: 90, distance: 92.4
click at [65, 176] on div "phone [PHONE_NUMBER] [PHONE_NUMBER] content_copy access_time Call metrics Queue…" at bounding box center [305, 202] width 552 height 344
click at [106, 47] on mat-icon "content_copy" at bounding box center [109, 50] width 7 height 7
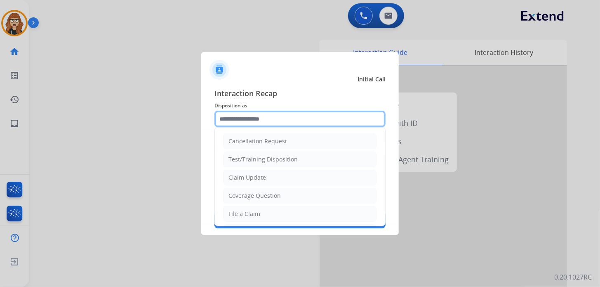
click at [279, 120] on input "text" at bounding box center [300, 119] width 171 height 17
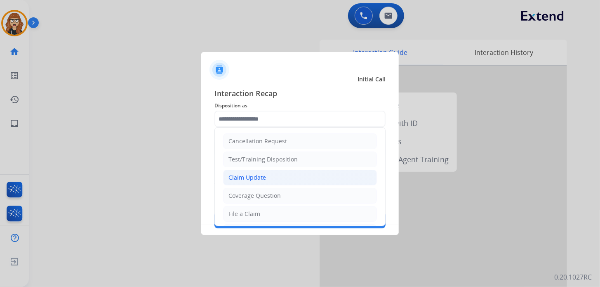
click at [263, 180] on div "Claim Update" at bounding box center [248, 177] width 38 height 8
type input "**********"
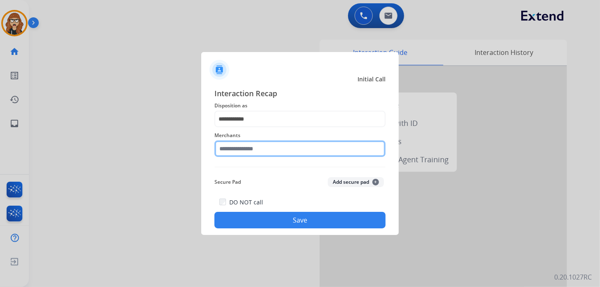
click at [258, 148] on input "text" at bounding box center [300, 148] width 171 height 17
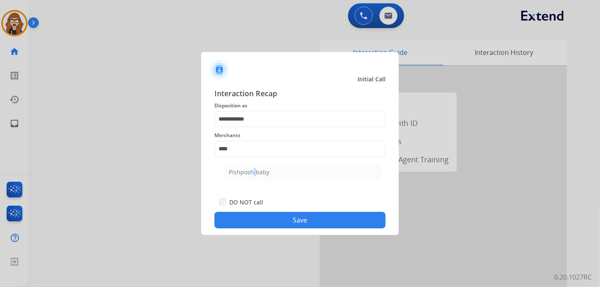
click at [254, 168] on li "Pishposh baby" at bounding box center [302, 172] width 157 height 16
type input "**********"
click at [282, 216] on button "Save" at bounding box center [300, 220] width 171 height 17
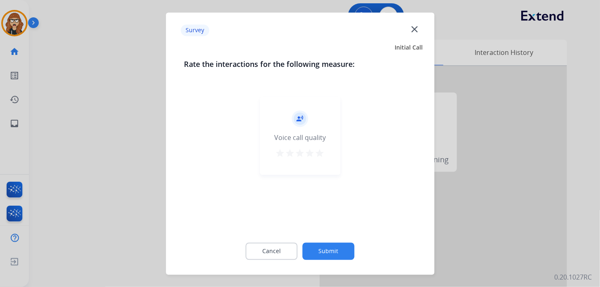
click at [324, 155] on mat-icon "star" at bounding box center [320, 153] width 10 height 10
click at [326, 255] on button "Submit" at bounding box center [329, 250] width 52 height 17
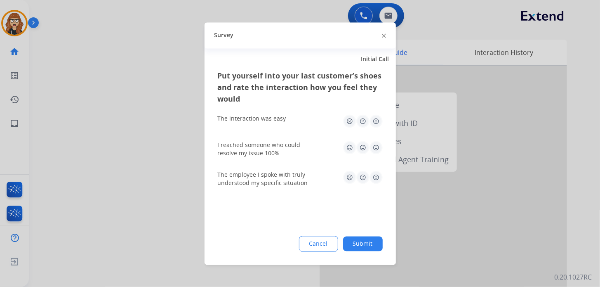
click at [375, 119] on img at bounding box center [376, 120] width 13 height 13
click at [379, 152] on img at bounding box center [376, 147] width 13 height 13
click at [373, 178] on img at bounding box center [376, 176] width 13 height 13
click at [375, 245] on button "Submit" at bounding box center [363, 243] width 40 height 15
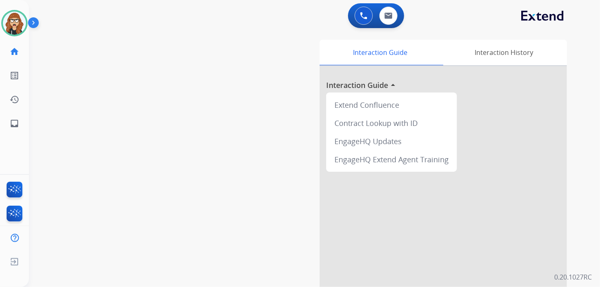
click at [67, 123] on div "swap_horiz Break voice bridge close_fullscreen Connect 3-Way Call merge_type Se…" at bounding box center [305, 202] width 552 height 344
click at [71, 130] on div "swap_horiz Break voice bridge close_fullscreen Connect 3-Way Call merge_type Se…" at bounding box center [305, 202] width 552 height 344
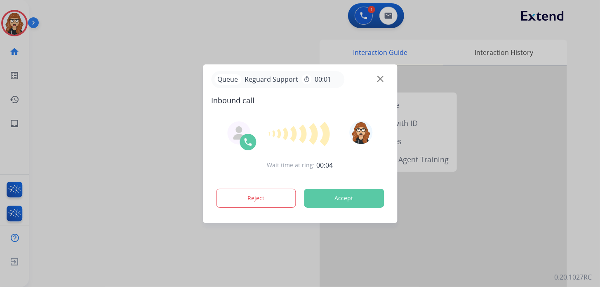
click at [79, 130] on div at bounding box center [300, 143] width 600 height 287
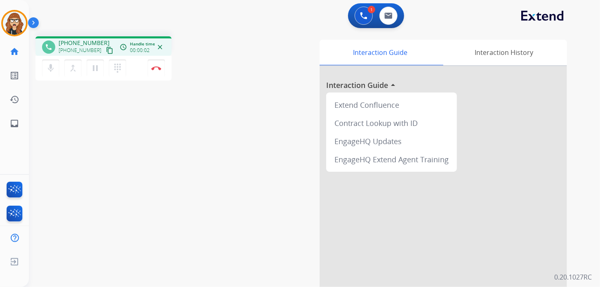
click at [106, 52] on mat-icon "content_copy" at bounding box center [109, 50] width 7 height 7
click at [12, 129] on link "inbox Emails" at bounding box center [14, 123] width 23 height 23
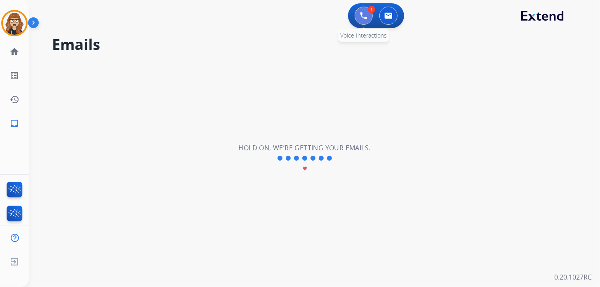
click at [364, 11] on button at bounding box center [364, 16] width 18 height 18
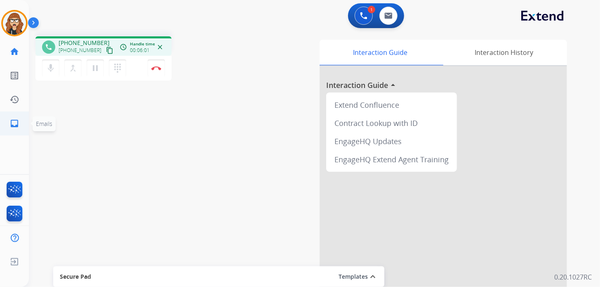
click at [17, 119] on mat-icon "inbox" at bounding box center [14, 123] width 10 height 10
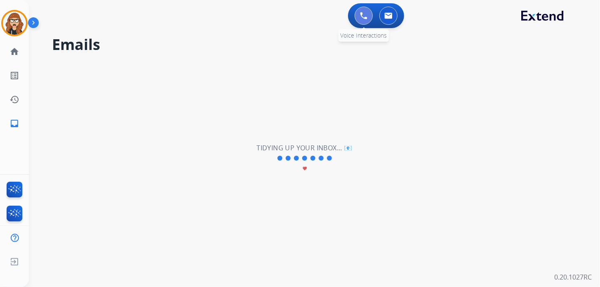
click at [360, 20] on button at bounding box center [364, 16] width 18 height 18
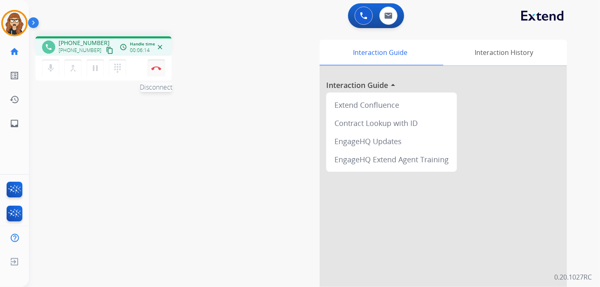
click at [156, 69] on img at bounding box center [156, 68] width 10 height 4
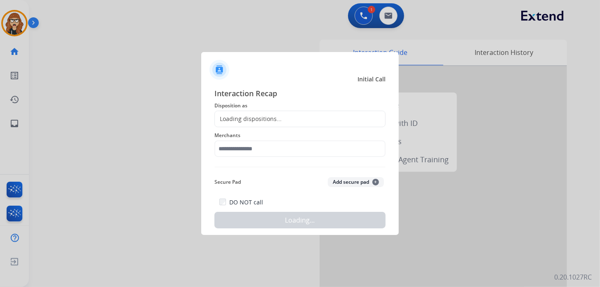
click at [274, 112] on div "Loading dispositions..." at bounding box center [300, 119] width 171 height 17
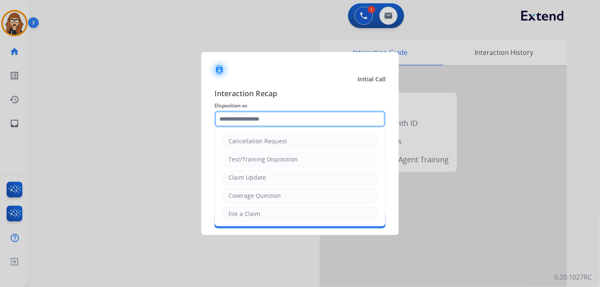
click at [284, 115] on input "text" at bounding box center [300, 119] width 171 height 17
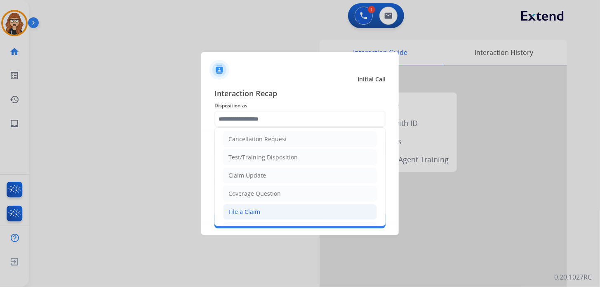
click at [255, 216] on li "File a Claim" at bounding box center [300, 212] width 154 height 16
type input "**********"
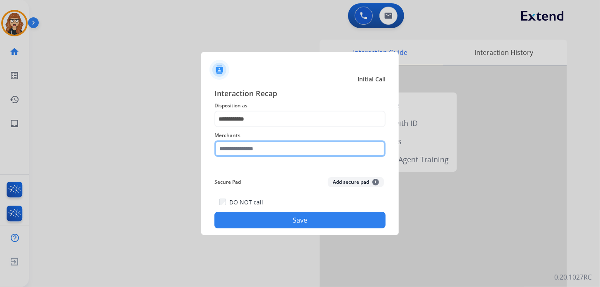
click at [255, 146] on input "text" at bounding box center [300, 148] width 171 height 17
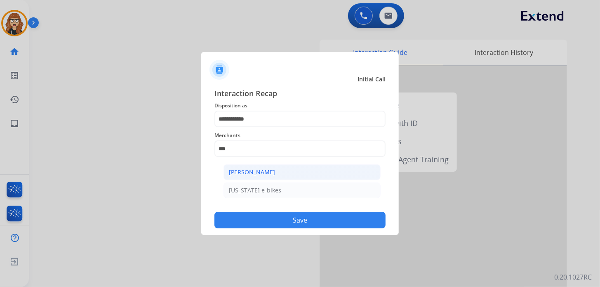
click at [258, 175] on div "[PERSON_NAME]" at bounding box center [252, 172] width 46 height 8
type input "**********"
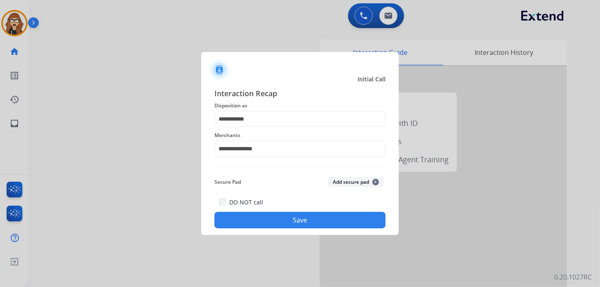
click at [273, 219] on button "Save" at bounding box center [300, 220] width 171 height 17
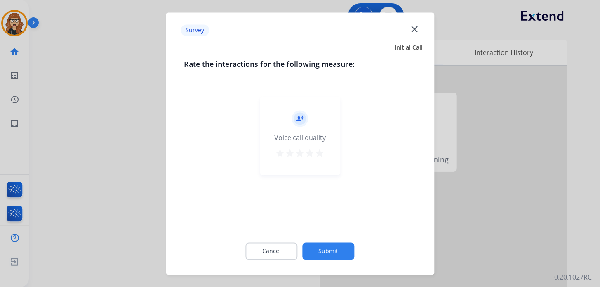
click at [317, 149] on mat-icon "star" at bounding box center [320, 153] width 10 height 10
click at [324, 253] on button "Submit" at bounding box center [329, 250] width 52 height 17
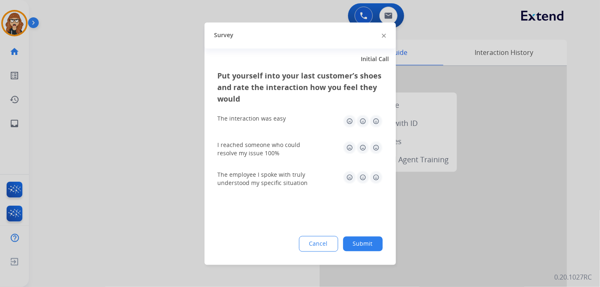
click at [380, 112] on div "The interaction was easy" at bounding box center [300, 121] width 165 height 26
click at [376, 123] on img at bounding box center [376, 120] width 13 height 13
click at [379, 148] on img at bounding box center [376, 147] width 13 height 13
click at [380, 179] on img at bounding box center [376, 176] width 13 height 13
click at [371, 245] on button "Submit" at bounding box center [363, 243] width 40 height 15
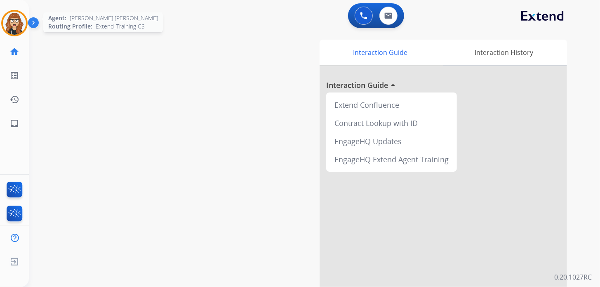
click at [8, 12] on div at bounding box center [14, 23] width 26 height 26
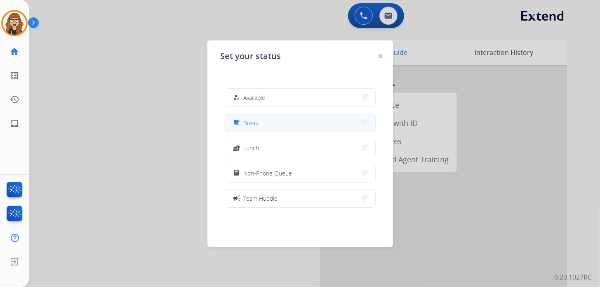
click at [297, 125] on button "free_breakfast Break" at bounding box center [300, 123] width 150 height 18
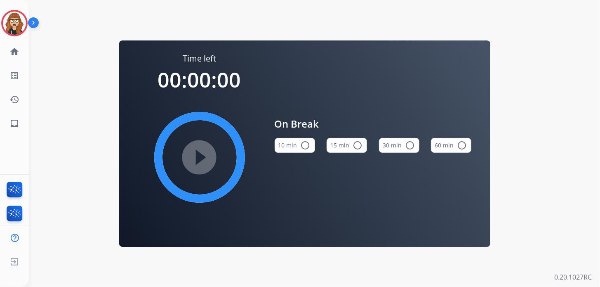
click at [296, 152] on div "10 min radio_button_unchecked" at bounding box center [295, 145] width 40 height 28
click at [294, 149] on button "10 min radio_button_unchecked" at bounding box center [295, 145] width 40 height 15
click at [195, 154] on mat-icon "play_circle_filled" at bounding box center [200, 157] width 10 height 10
